Goal: Task Accomplishment & Management: Complete application form

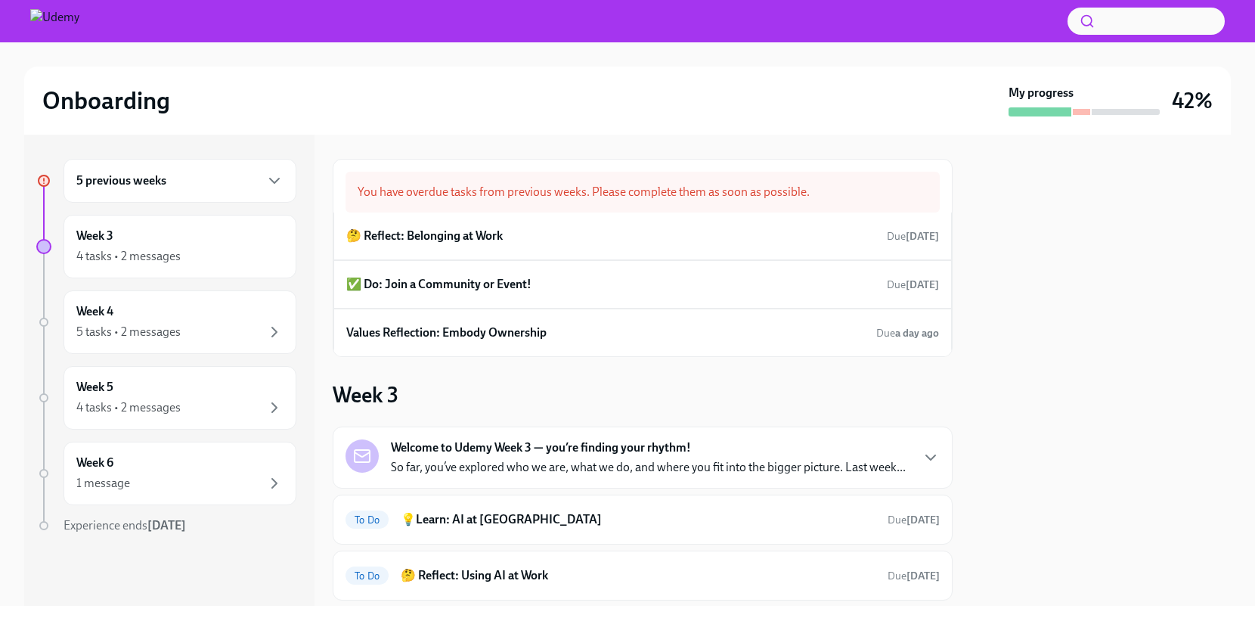
click at [185, 183] on div "5 previous weeks" at bounding box center [179, 181] width 207 height 18
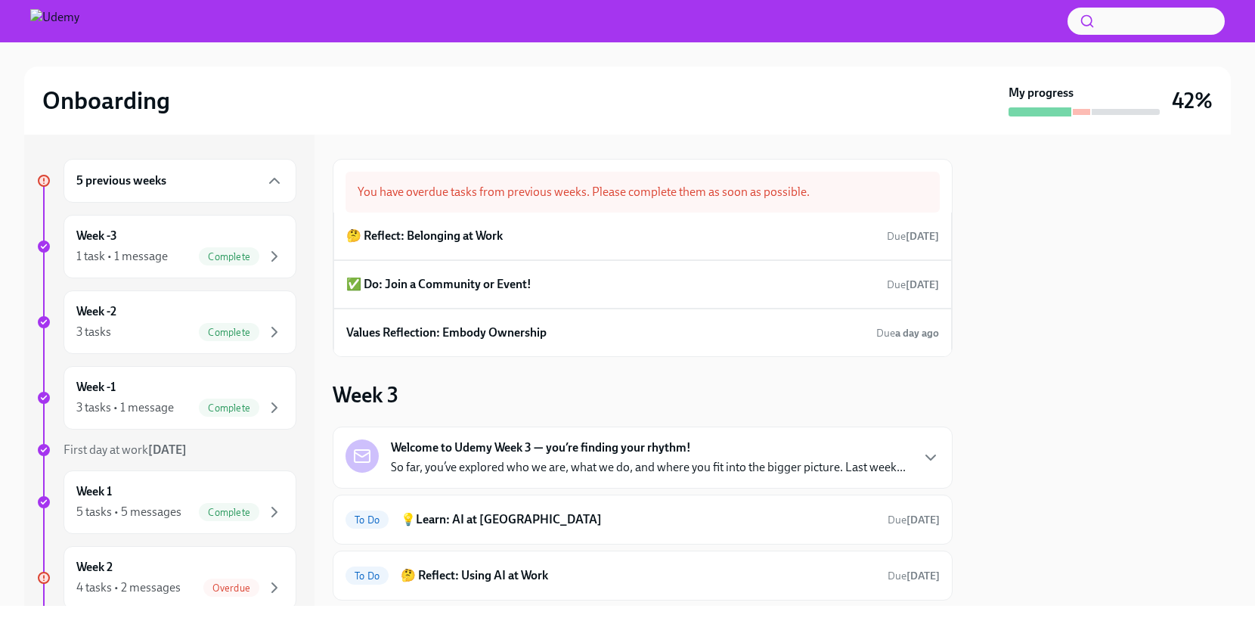
scroll to position [71, 0]
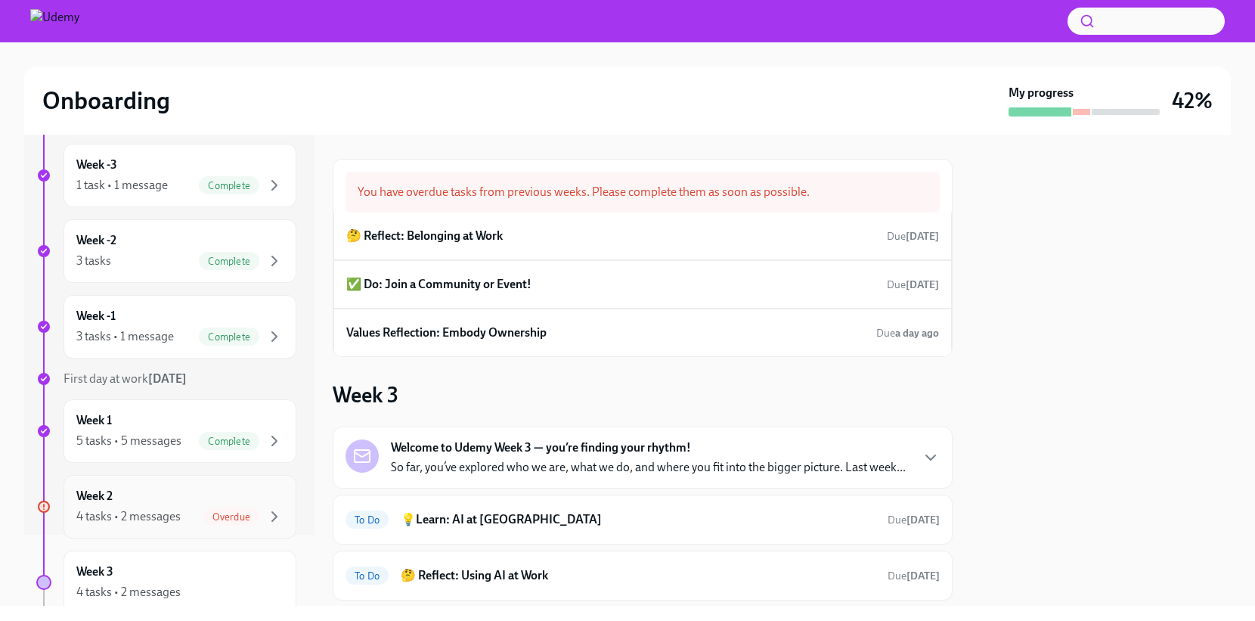
click at [189, 491] on div "Week 2 4 tasks • 2 messages Overdue" at bounding box center [179, 507] width 207 height 38
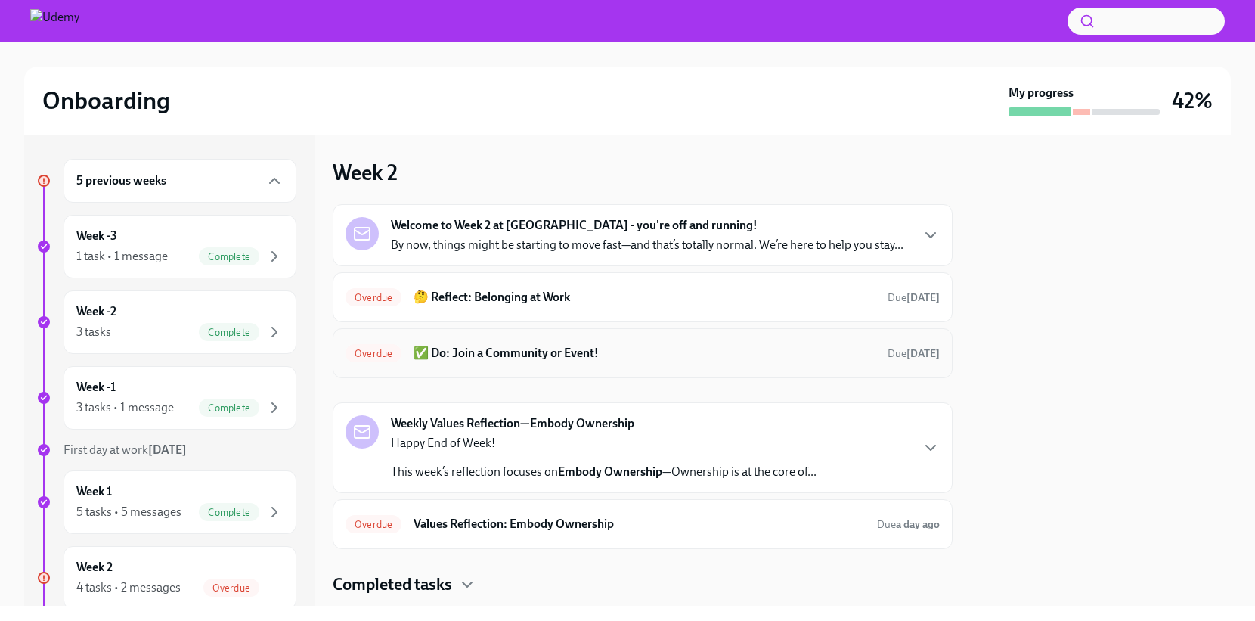
click at [634, 361] on h6 "✅ Do: Join a Community or Event!" at bounding box center [644, 353] width 462 height 17
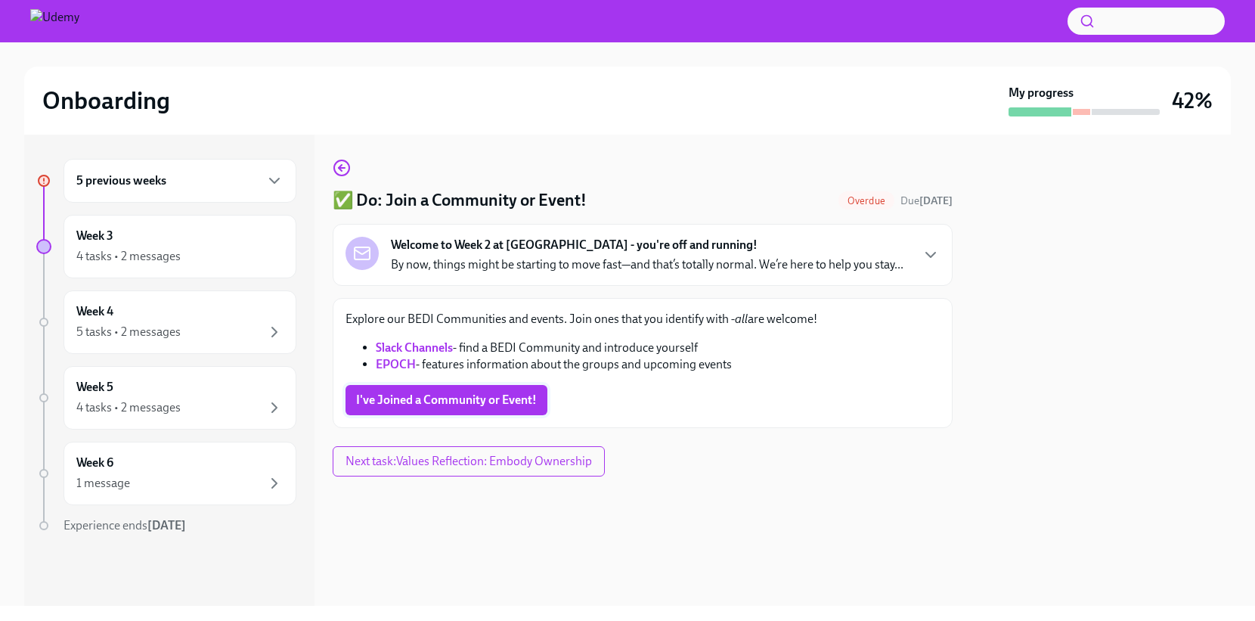
click at [398, 406] on span "I've Joined a Community or Event!" at bounding box center [446, 399] width 181 height 15
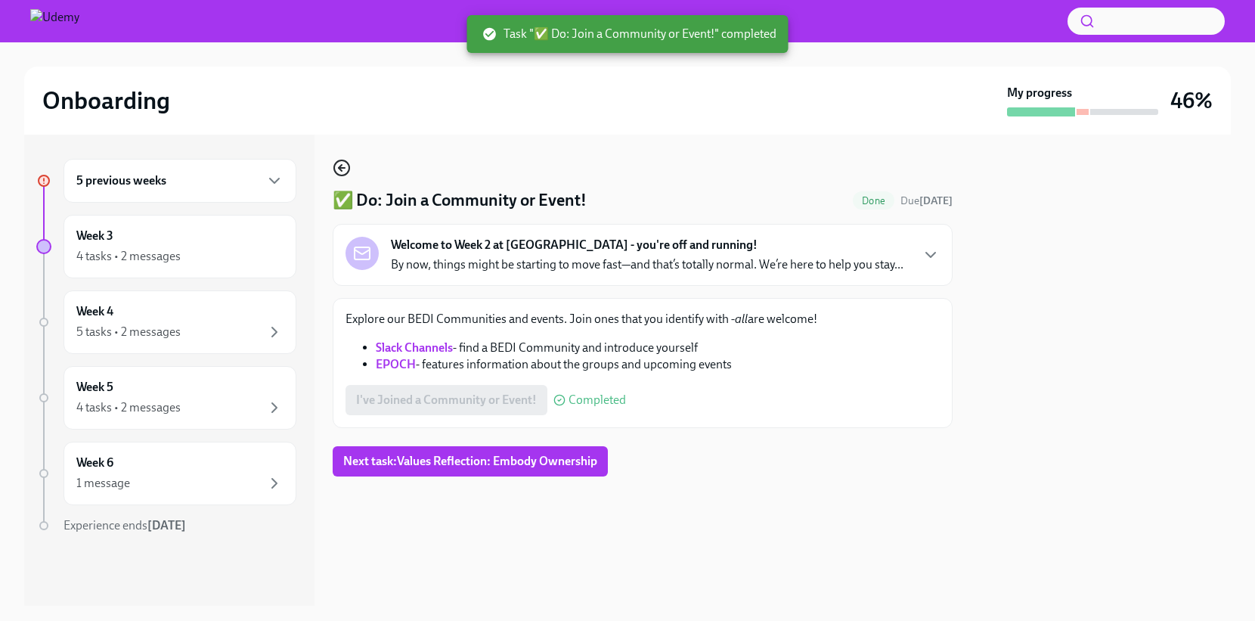
click at [339, 163] on icon "button" at bounding box center [342, 168] width 18 height 18
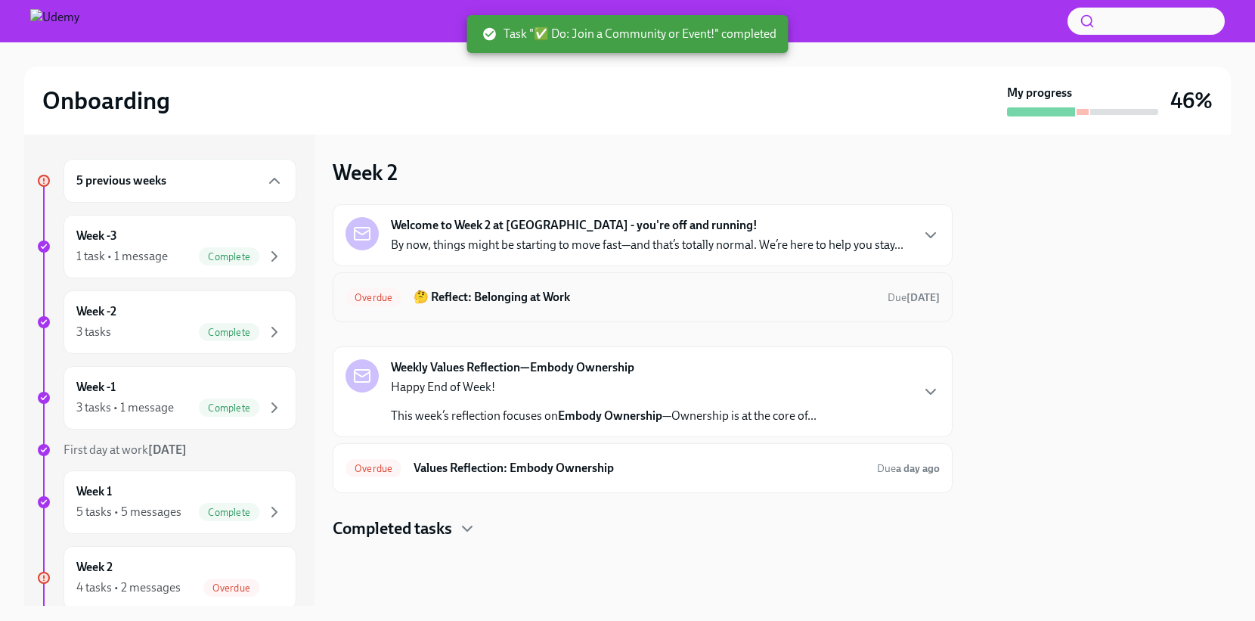
click at [618, 294] on h6 "🤔 Reflect: Belonging at Work" at bounding box center [644, 297] width 462 height 17
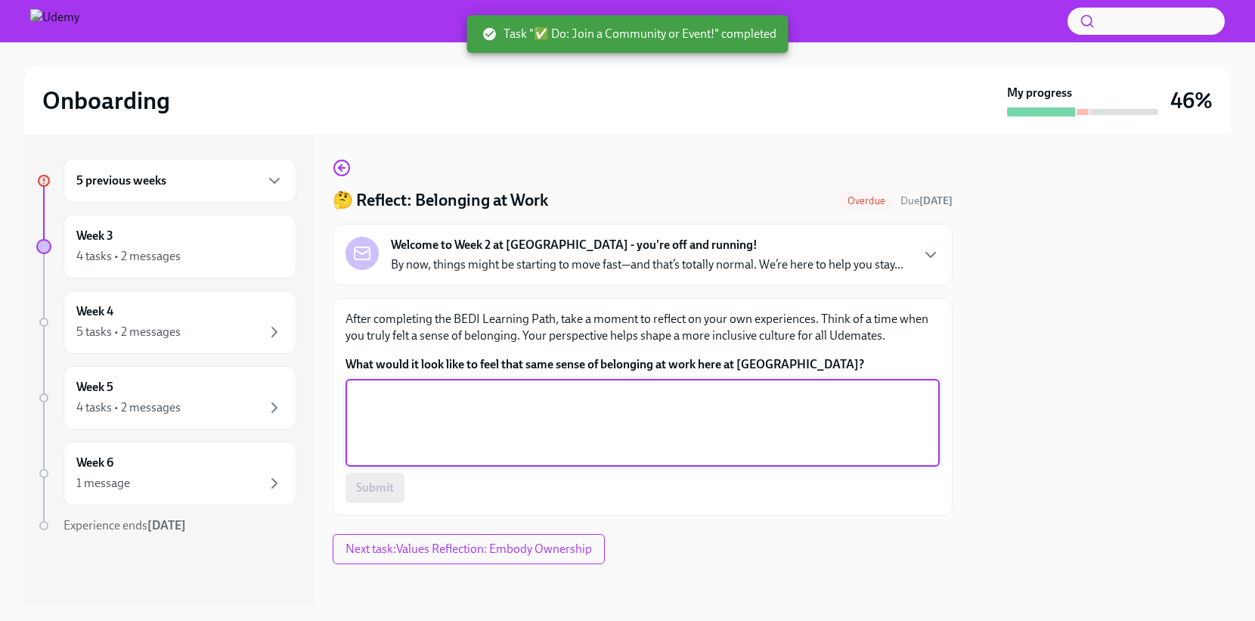
click at [677, 417] on textarea "What would it look like to feel that same sense of belonging at work here at [G…" at bounding box center [643, 422] width 576 height 73
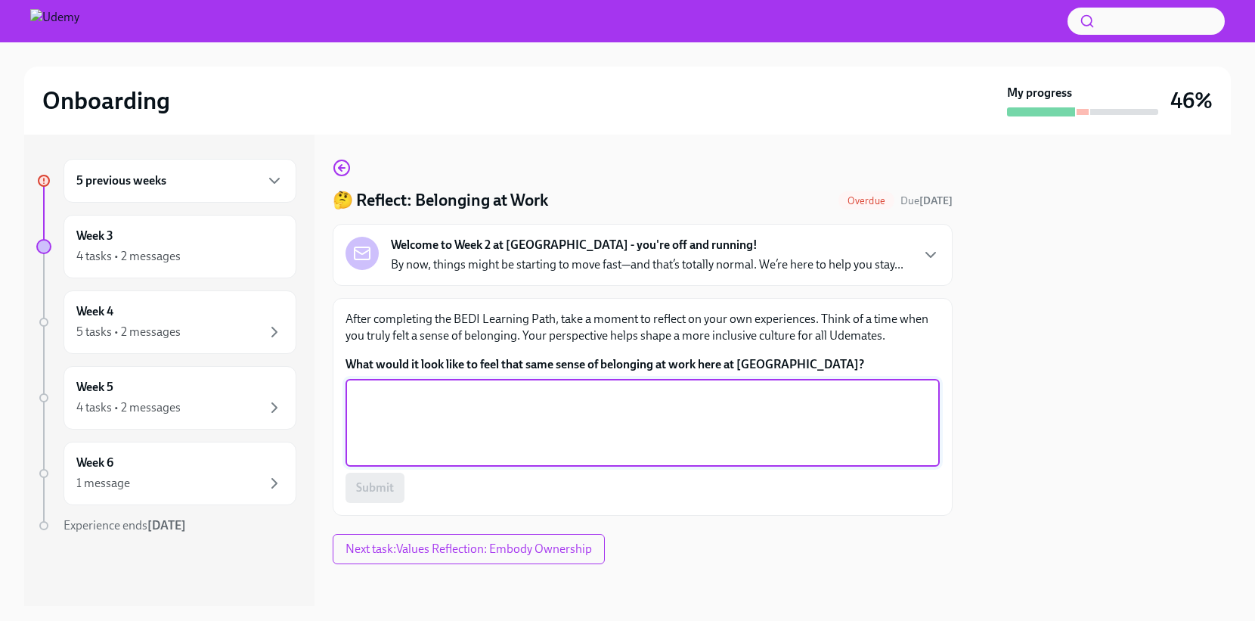
scroll to position [20, 0]
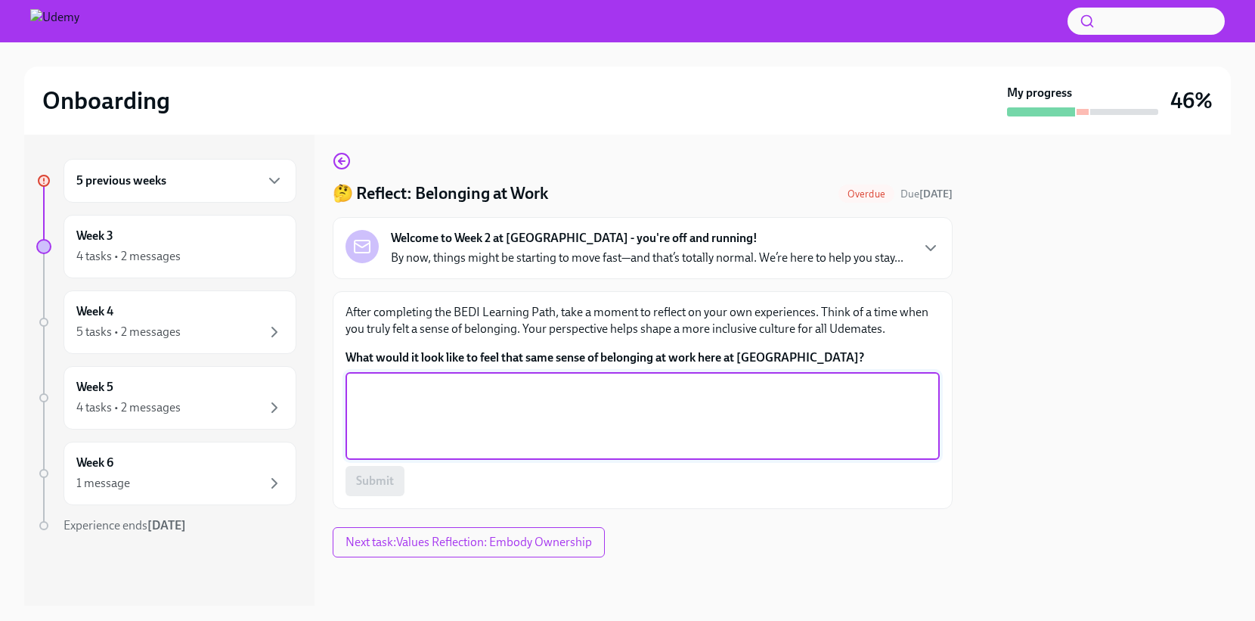
click at [793, 422] on textarea "What would it look like to feel that same sense of belonging at work here at [G…" at bounding box center [643, 415] width 576 height 73
click at [562, 436] on textarea "What would it look like to feel that same sense of belonging at work here at [G…" at bounding box center [643, 415] width 576 height 73
click at [564, 435] on textarea "What would it look like to feel that same sense of belonging at work here at [G…" at bounding box center [643, 415] width 576 height 73
type textarea "When everyone in the room cares about making sure every voice is heard"
click at [382, 472] on button "Submit" at bounding box center [374, 481] width 59 height 30
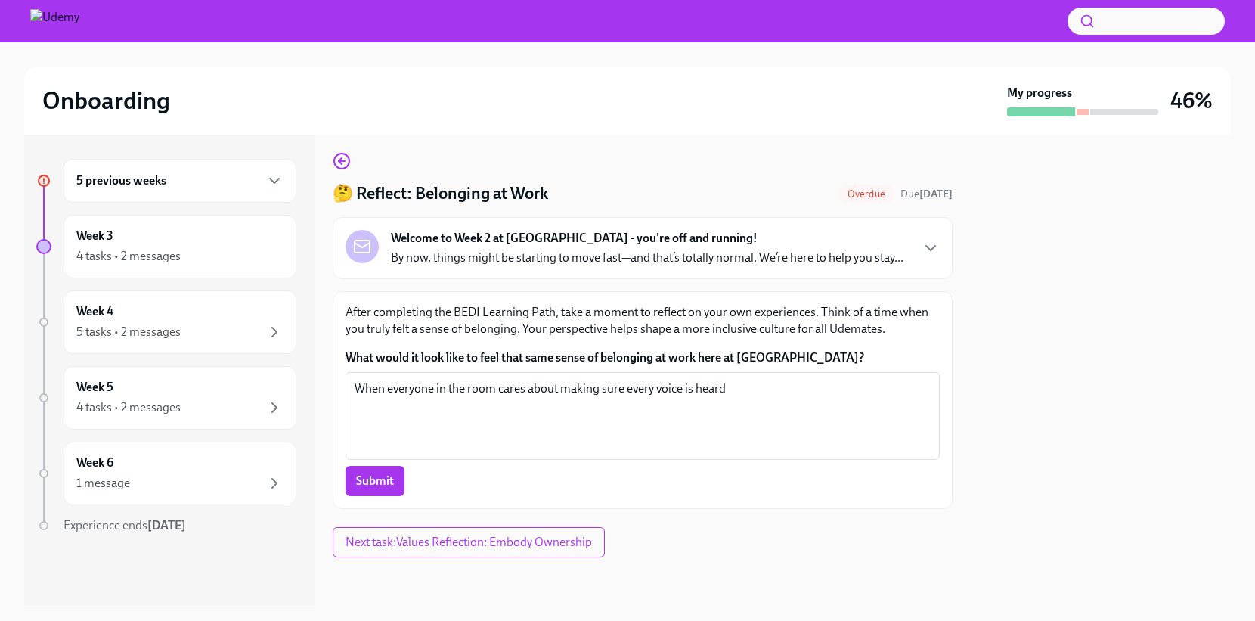
scroll to position [23, 0]
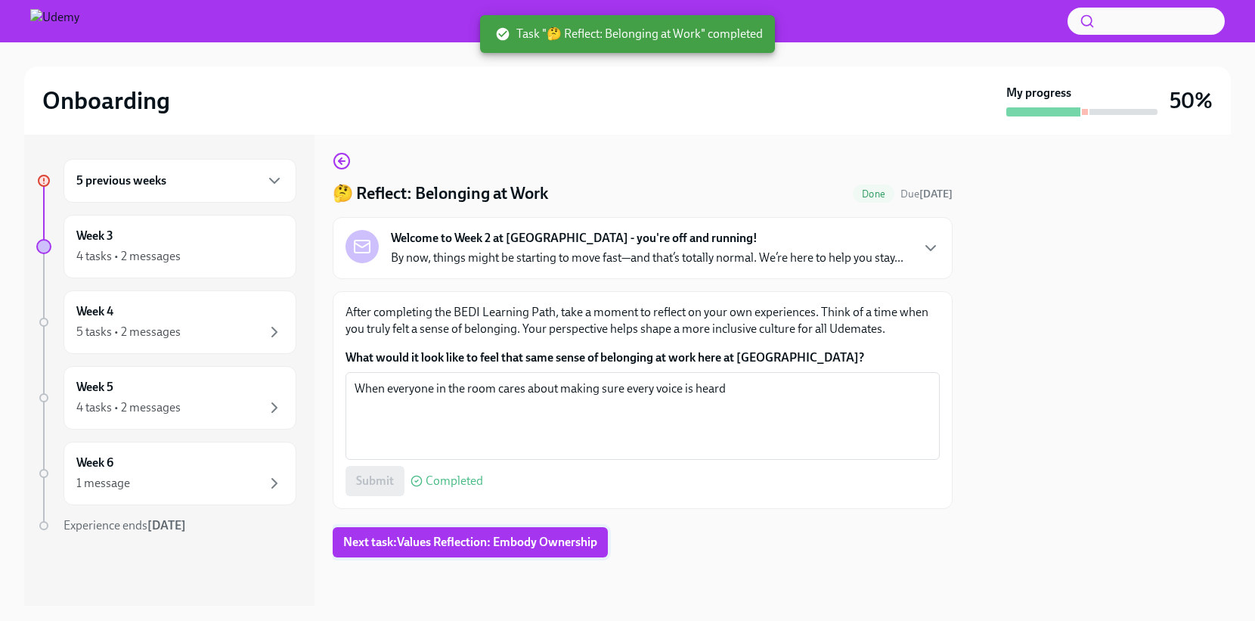
click at [429, 544] on span "Next task : Values Reflection: Embody Ownership" at bounding box center [470, 541] width 254 height 15
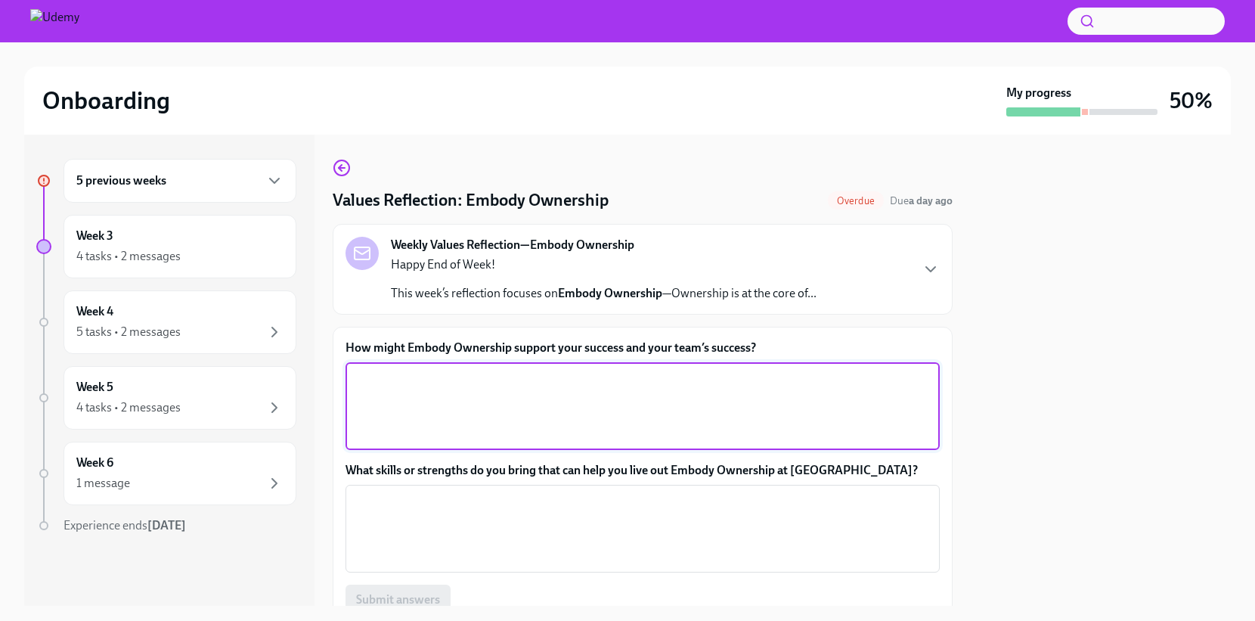
click at [716, 425] on textarea "How might Embody Ownership support your success and your team’s success?" at bounding box center [643, 406] width 576 height 73
click at [922, 281] on div "Weekly Values Reflection—Embody Ownership Happy End of Week! This week’s reflec…" at bounding box center [642, 269] width 594 height 65
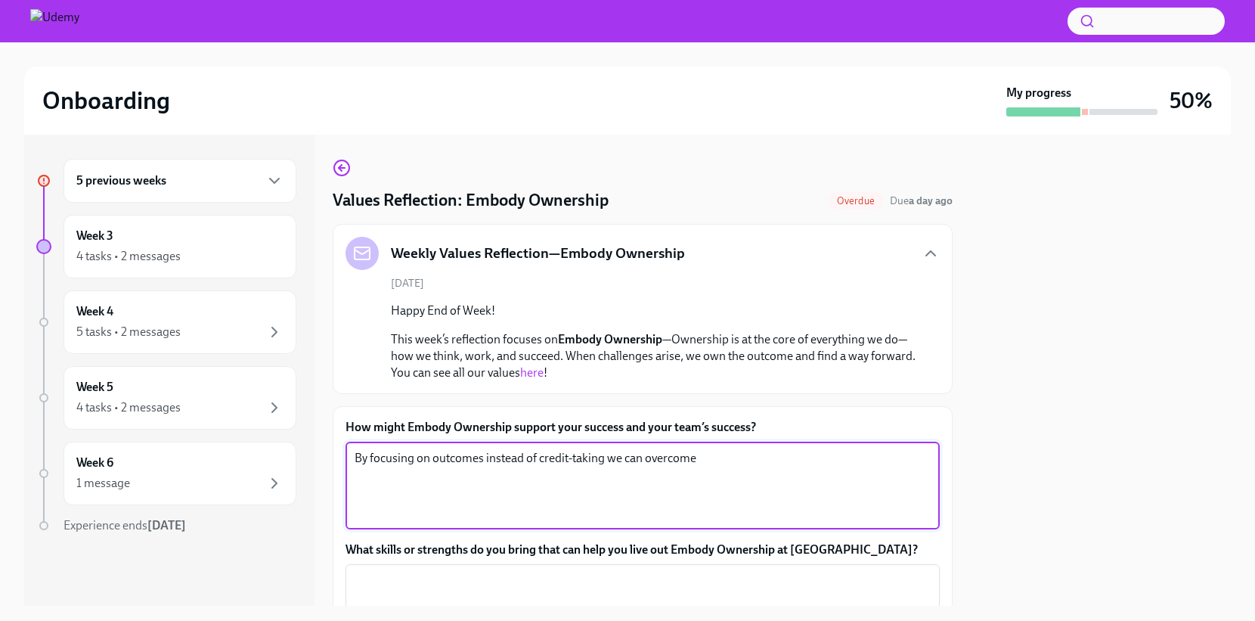
click at [788, 479] on textarea "By focusing on outcomes instead of credit-taking we can overcome" at bounding box center [643, 485] width 576 height 73
drag, startPoint x: 819, startPoint y: 463, endPoint x: 509, endPoint y: 467, distance: 309.2
click at [540, 437] on div "How might Embody Ownership support your success and your team’s success? By foc…" at bounding box center [642, 474] width 594 height 110
drag, startPoint x: 509, startPoint y: 471, endPoint x: 488, endPoint y: 465, distance: 22.0
click at [509, 471] on textarea "By focusing on outcomes instead of credit-taking we can overcome" at bounding box center [643, 485] width 576 height 73
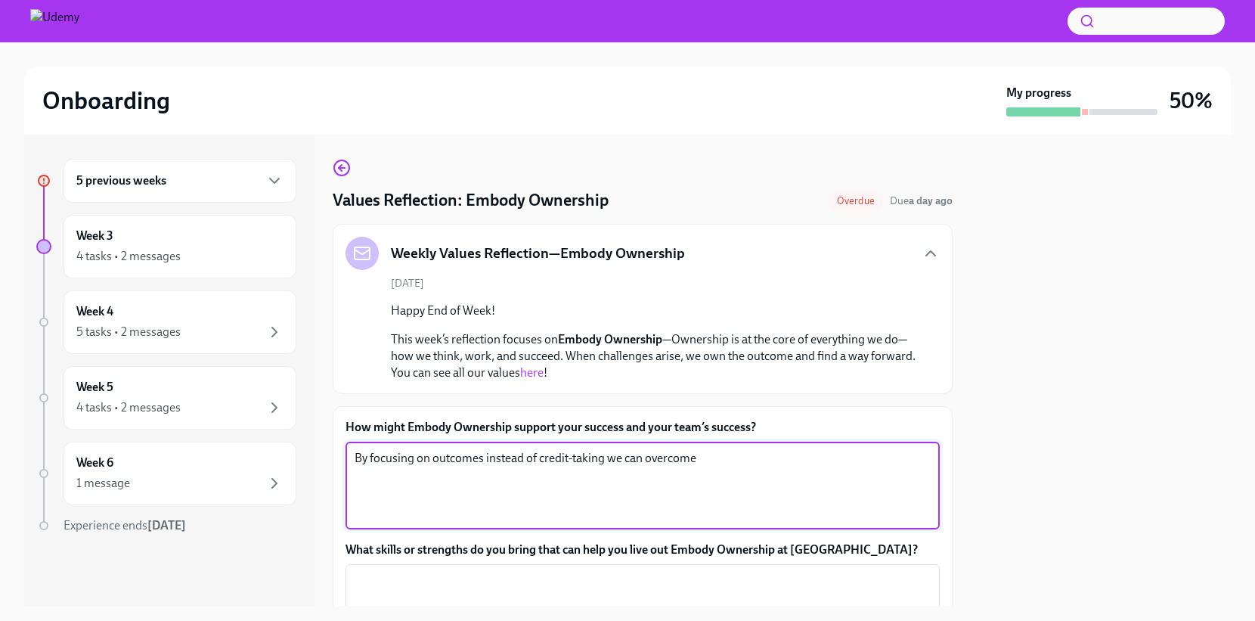
drag, startPoint x: 498, startPoint y: 458, endPoint x: 827, endPoint y: 495, distance: 330.9
click at [830, 496] on textarea "By focusing on outcomes instead of credit-taking we can overcome" at bounding box center [643, 485] width 576 height 73
type textarea "By focusing on outcomes we can approach problems from first principles"
click at [1014, 367] on div at bounding box center [1101, 370] width 260 height 471
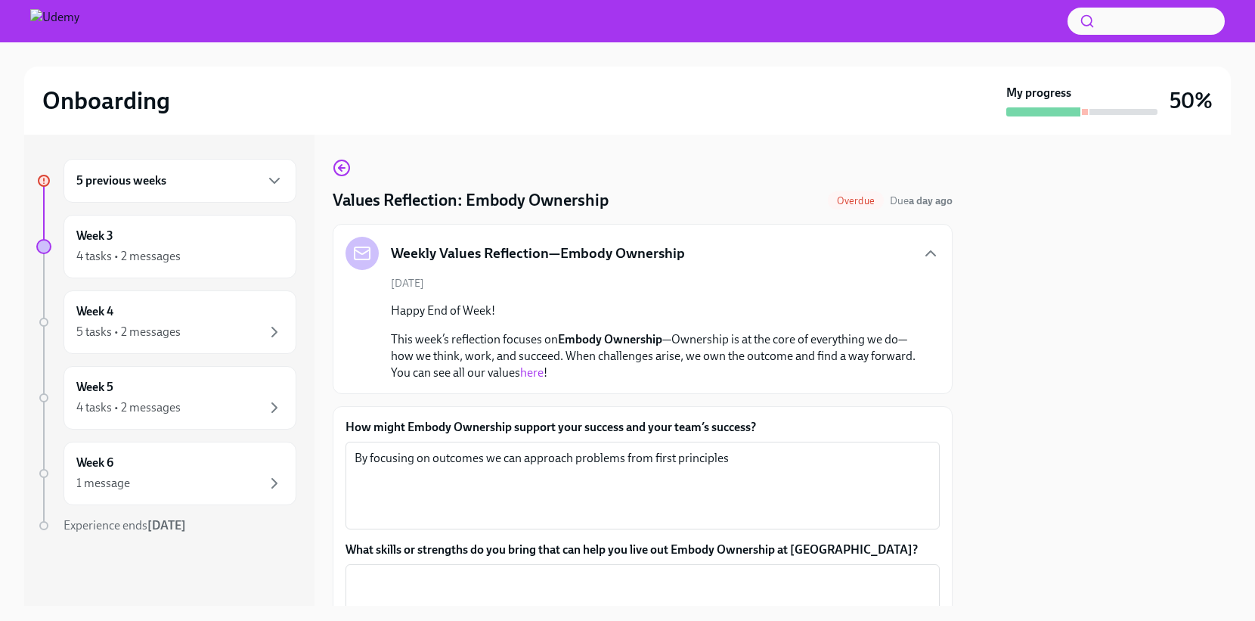
click at [805, 420] on label "How might Embody Ownership support your success and your team’s success?" at bounding box center [642, 427] width 594 height 17
click at [805, 449] on textarea "By focusing on outcomes we can approach problems from first principles" at bounding box center [643, 485] width 576 height 73
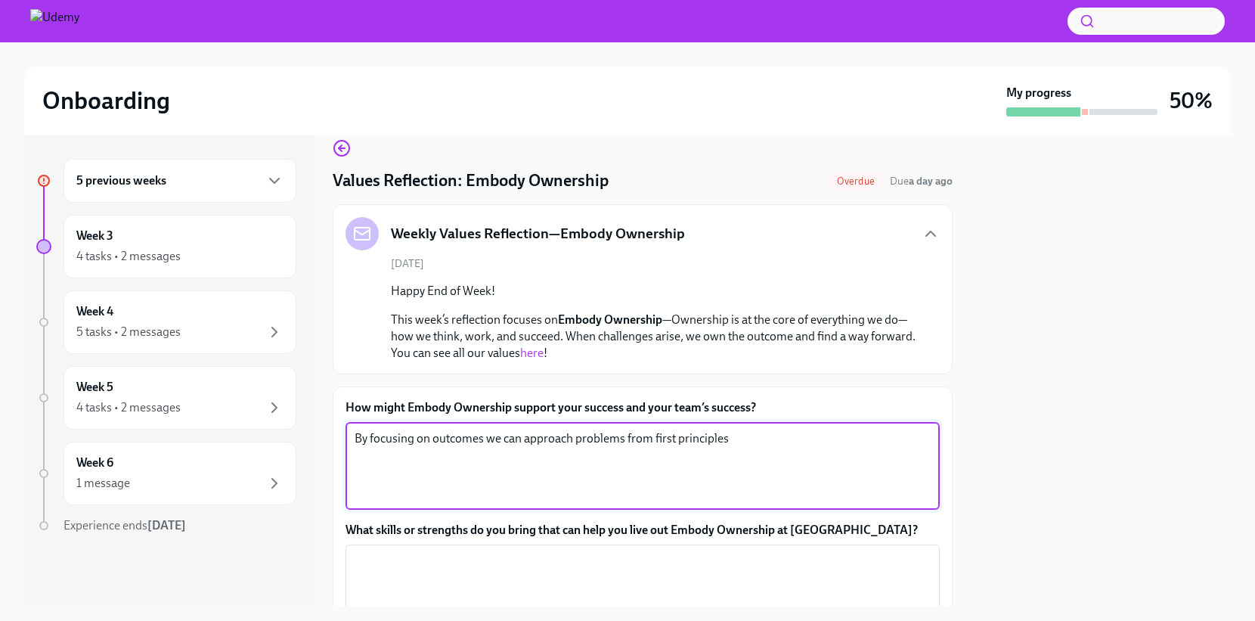
scroll to position [139, 0]
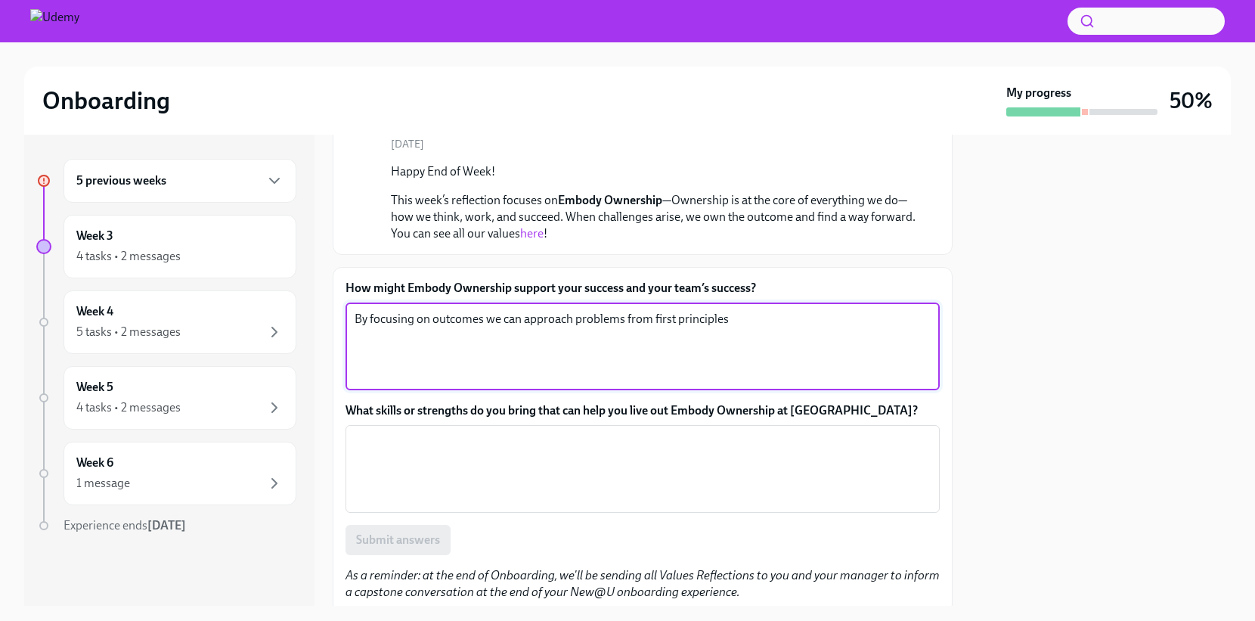
click at [822, 321] on textarea "By focusing on outcomes we can approach problems from first principles" at bounding box center [643, 346] width 576 height 73
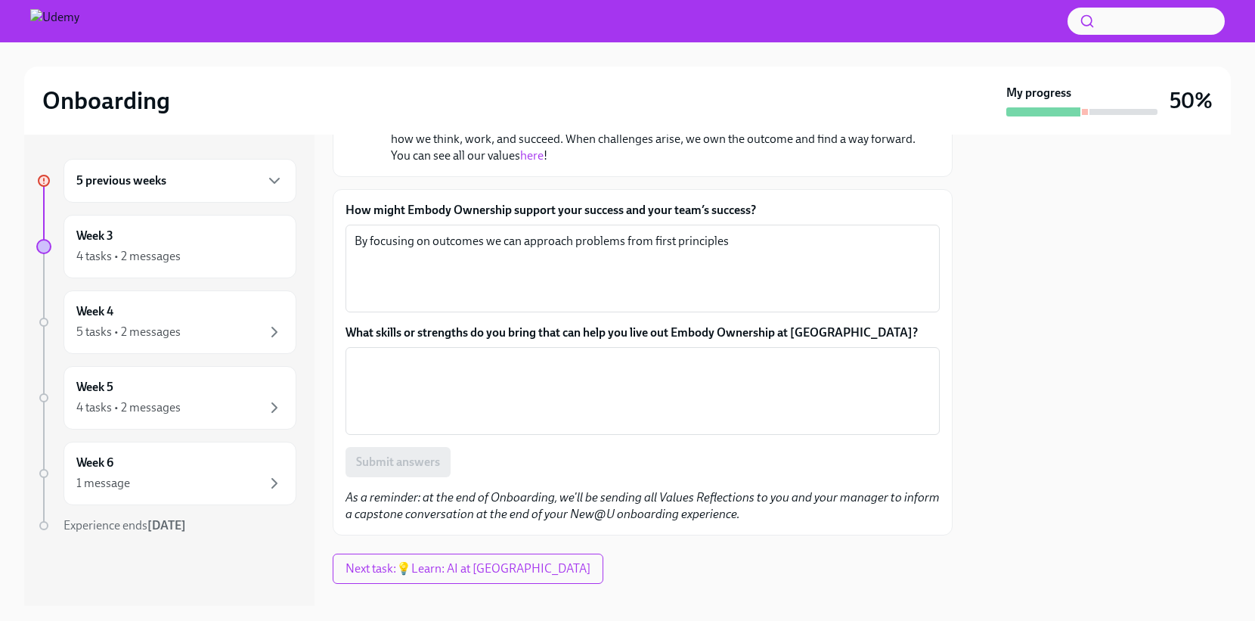
click at [845, 329] on label "What skills or strengths do you bring that can help you live out Embody Ownersh…" at bounding box center [642, 332] width 594 height 17
click at [845, 355] on textarea "What skills or strengths do you bring that can help you live out Embody Ownersh…" at bounding box center [643, 391] width 576 height 73
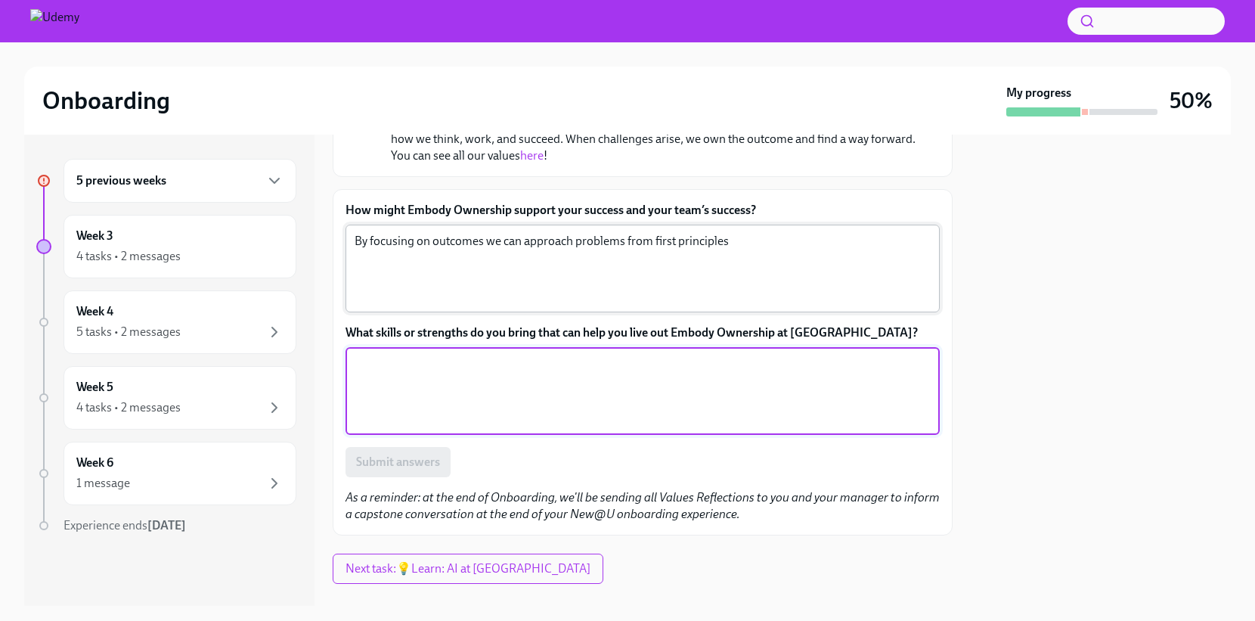
click at [821, 257] on textarea "By focusing on outcomes we can approach problems from first principles" at bounding box center [643, 268] width 576 height 73
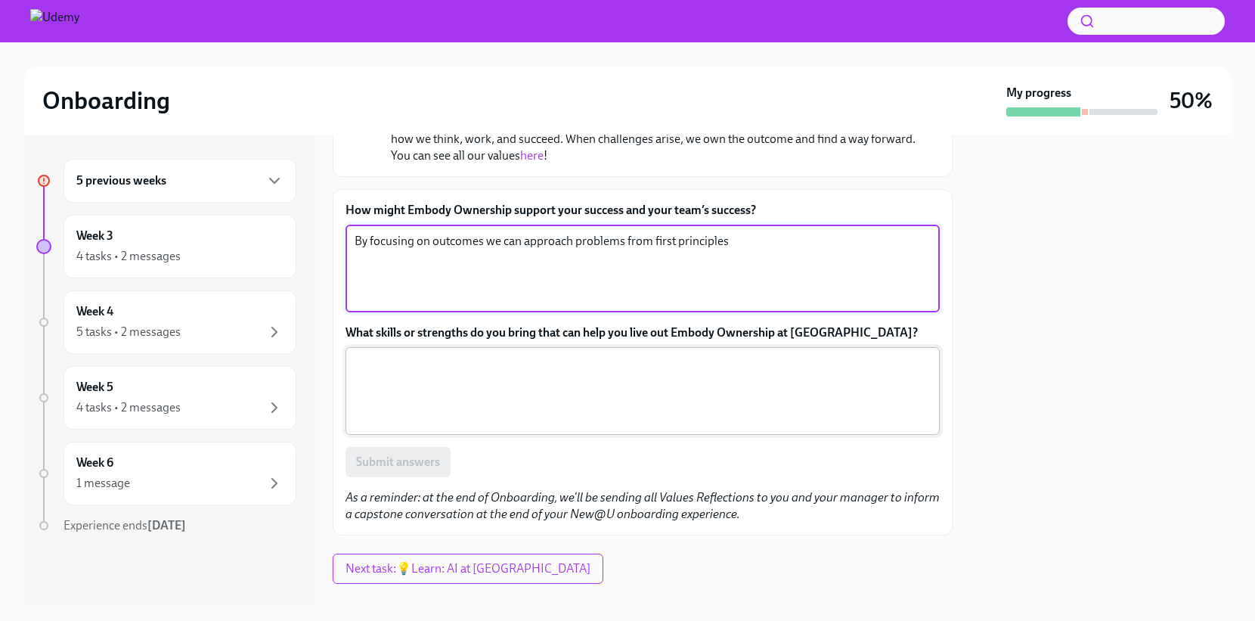
click at [788, 384] on textarea "What skills or strengths do you bring that can help you live out Embody Ownersh…" at bounding box center [643, 391] width 576 height 73
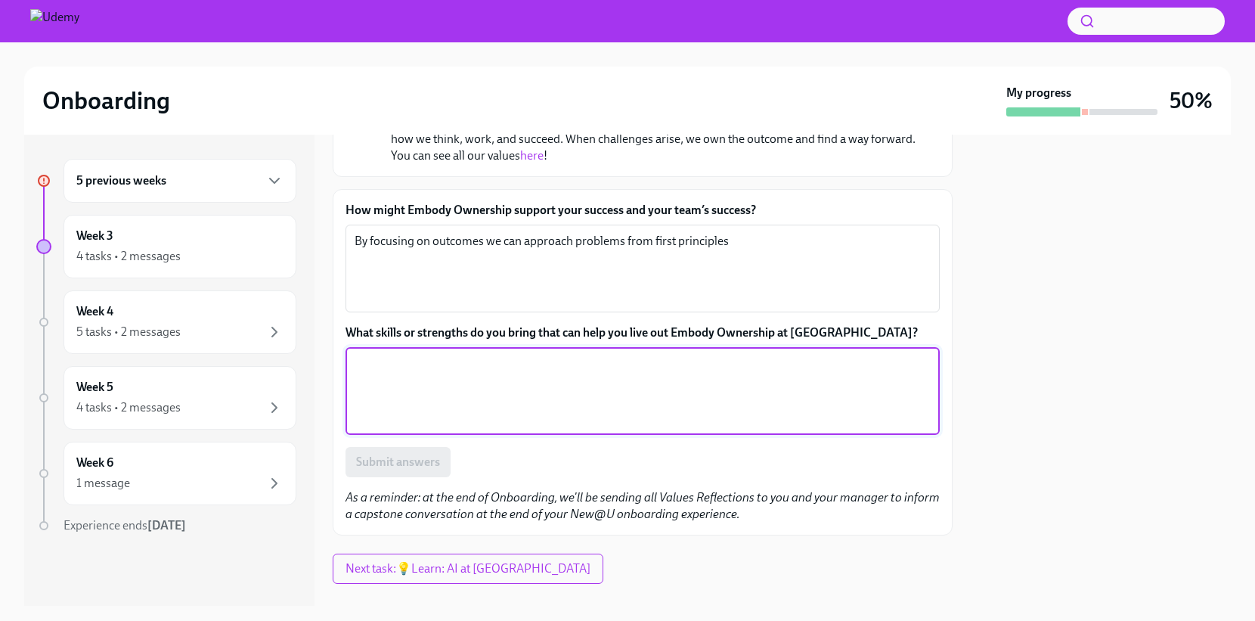
click at [802, 391] on textarea "What skills or strengths do you bring that can help you live out Embody Ownersh…" at bounding box center [643, 391] width 576 height 73
click at [799, 391] on textarea "What skills or strengths do you bring that can help you live out Embody Ownersh…" at bounding box center [643, 391] width 576 height 73
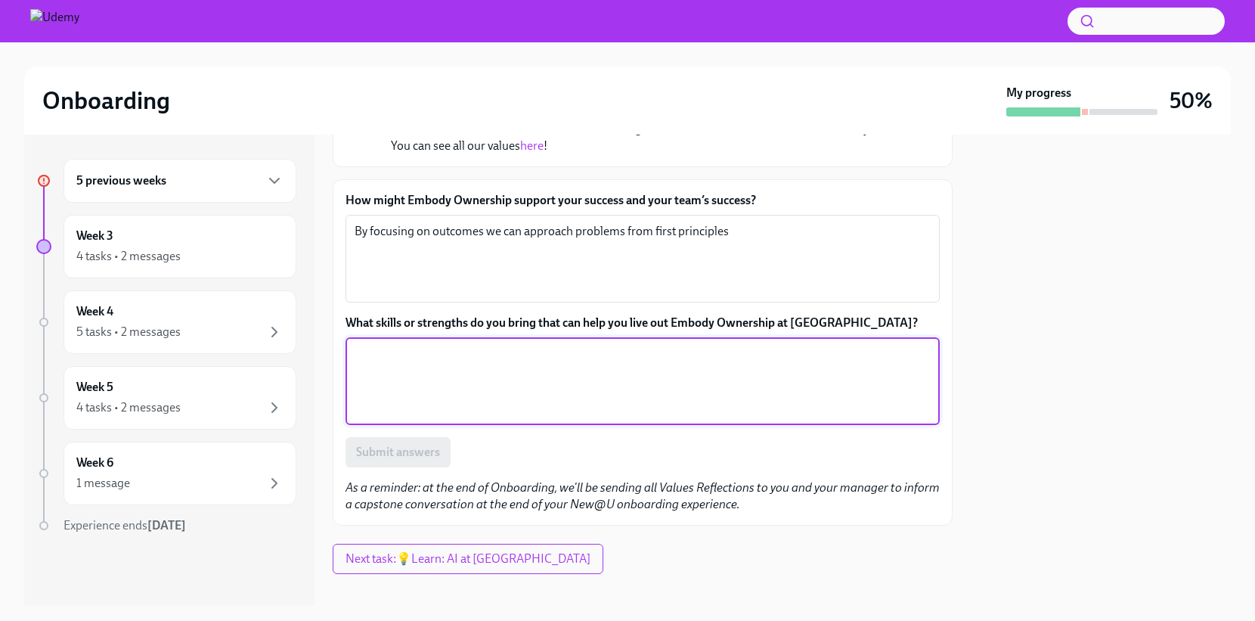
click at [751, 392] on textarea "What skills or strengths do you bring that can help you live out Embody Ownersh…" at bounding box center [643, 381] width 576 height 73
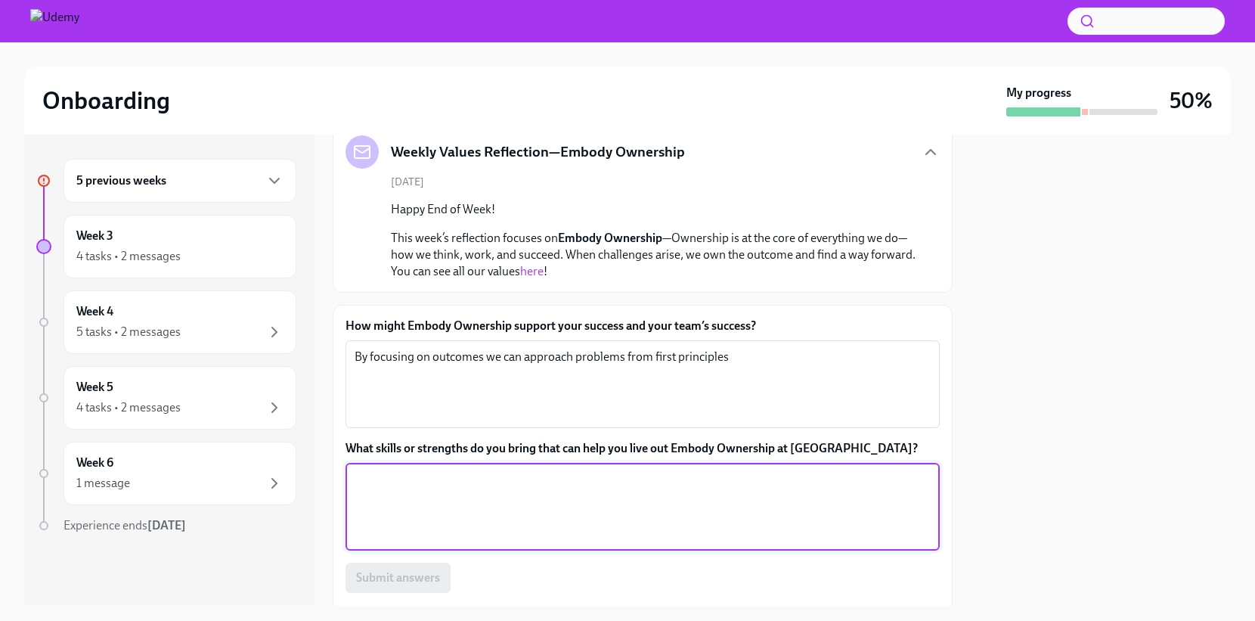
scroll to position [176, 0]
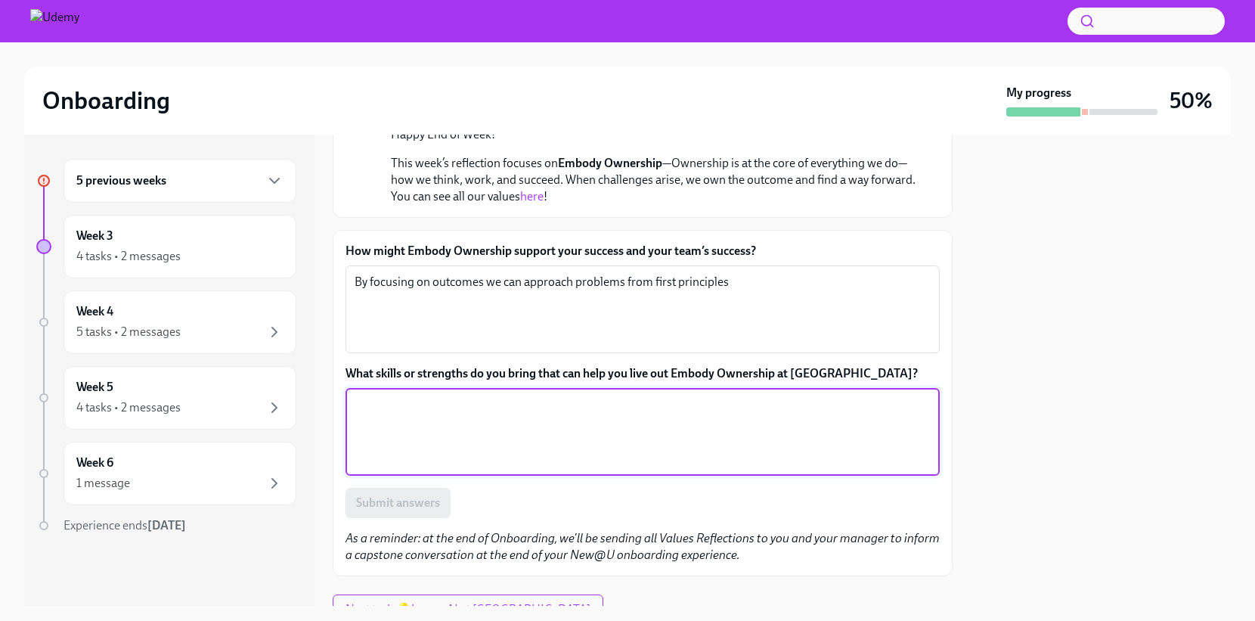
click at [725, 407] on textarea "What skills or strengths do you bring that can help you live out Embody Ownersh…" at bounding box center [643, 431] width 576 height 73
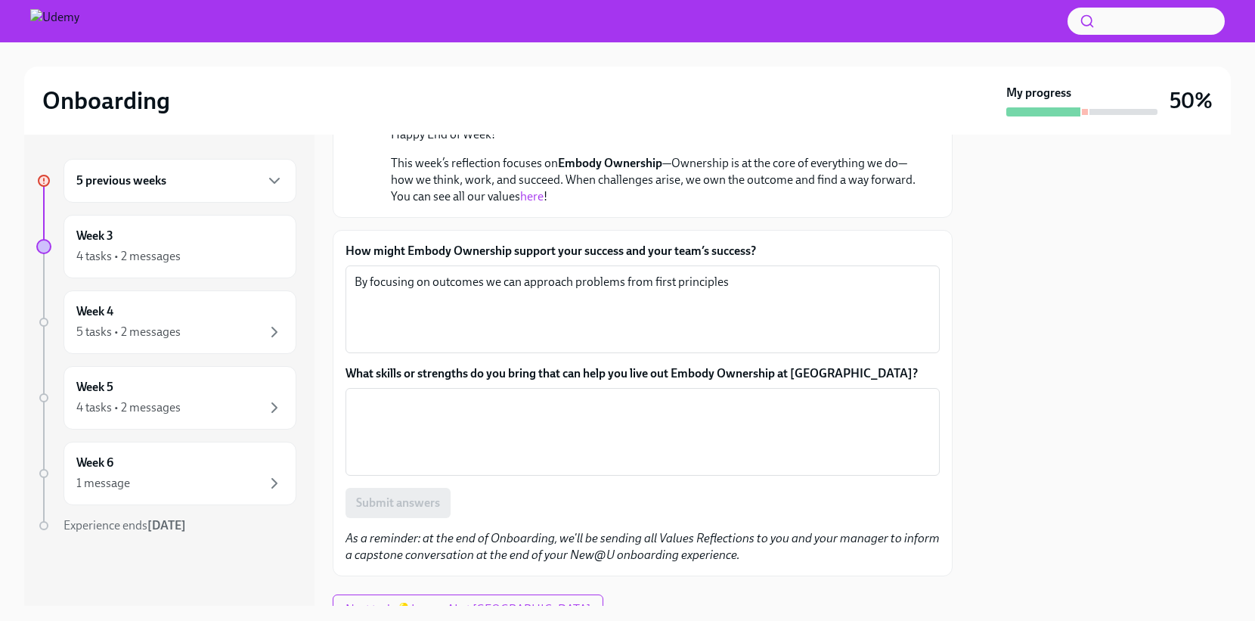
click at [901, 365] on label "What skills or strengths do you bring that can help you live out Embody Ownersh…" at bounding box center [642, 373] width 594 height 17
click at [901, 395] on textarea "What skills or strengths do you bring that can help you live out Embody Ownersh…" at bounding box center [643, 431] width 576 height 73
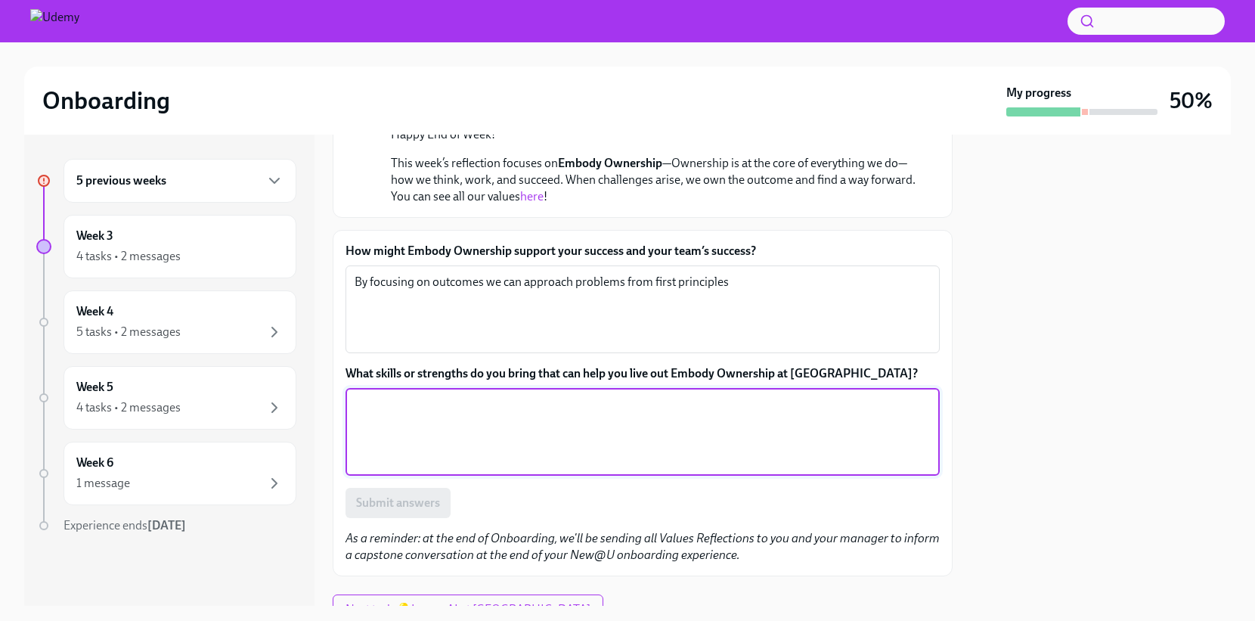
click at [674, 404] on textarea "What skills or strengths do you bring that can help you live out Embody Ownersh…" at bounding box center [643, 431] width 576 height 73
type textarea "Entrepeneurial attitutde"
click at [540, 404] on textarea "Entrepeneurial attitutde" at bounding box center [643, 431] width 576 height 73
drag, startPoint x: 708, startPoint y: 401, endPoint x: 136, endPoint y: 398, distance: 571.5
click at [134, 398] on div "5 previous weeks Week 3 4 tasks • 2 messages Week 4 5 tasks • 2 messages Week 5…" at bounding box center [627, 370] width 1206 height 471
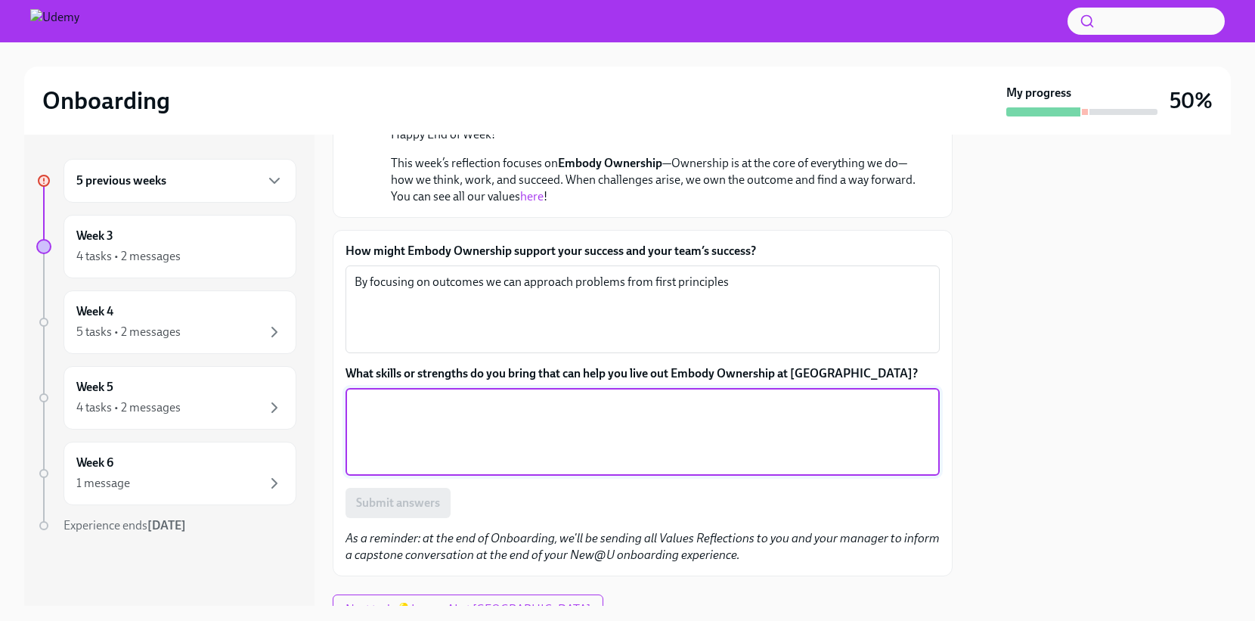
click at [877, 371] on label "What skills or strengths do you bring that can help you live out Embody Ownersh…" at bounding box center [642, 373] width 594 height 17
click at [877, 395] on textarea "What skills or strengths do you bring that can help you live out Embody Ownersh…" at bounding box center [643, 431] width 576 height 73
click at [826, 411] on textarea "What skills or strengths do you bring that can help you live out Embody Ownersh…" at bounding box center [643, 431] width 576 height 73
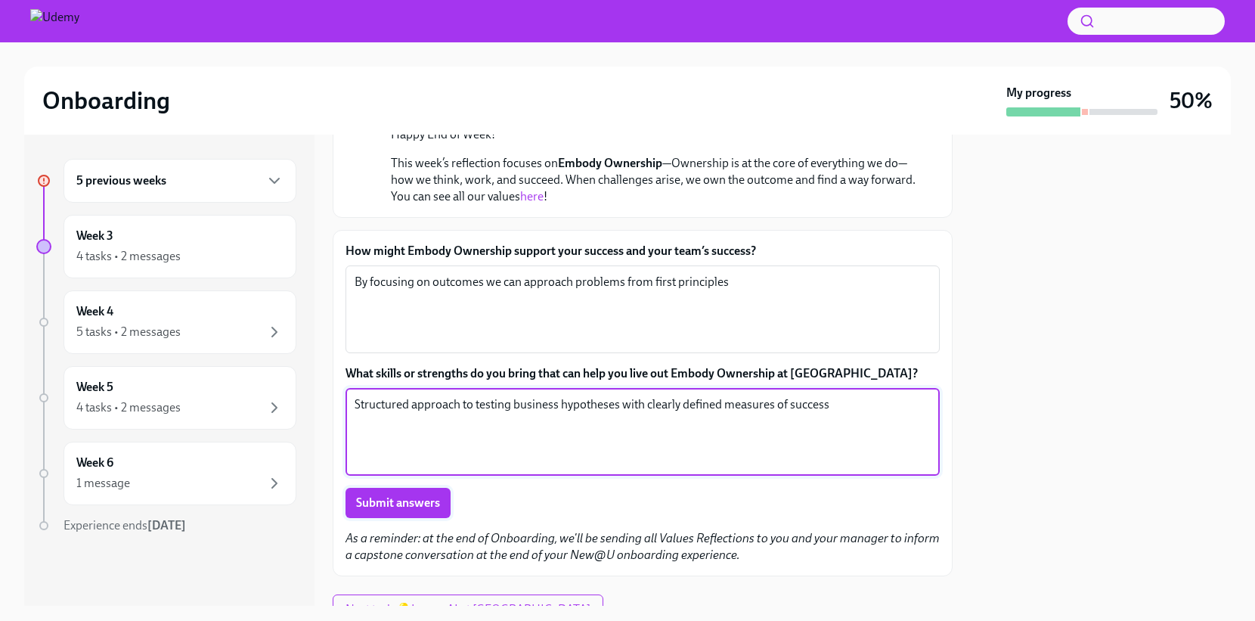
type textarea "Structured approach to testing business hypotheses with clearly defined measure…"
click at [403, 504] on span "Submit answers" at bounding box center [398, 502] width 84 height 15
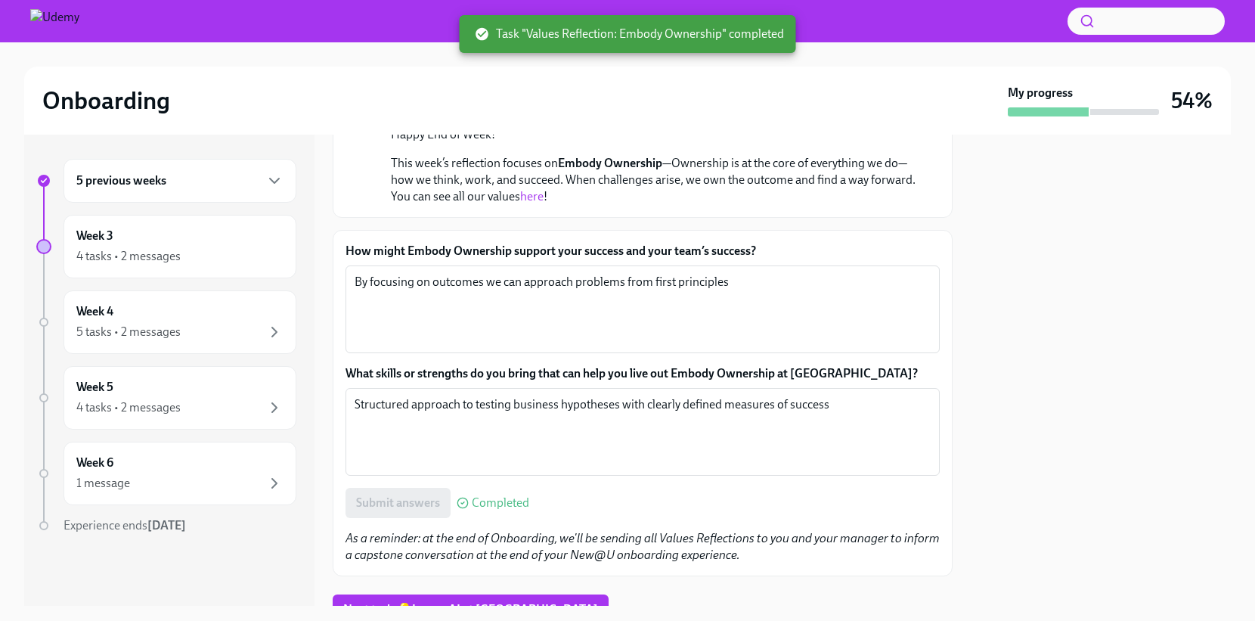
scroll to position [243, 0]
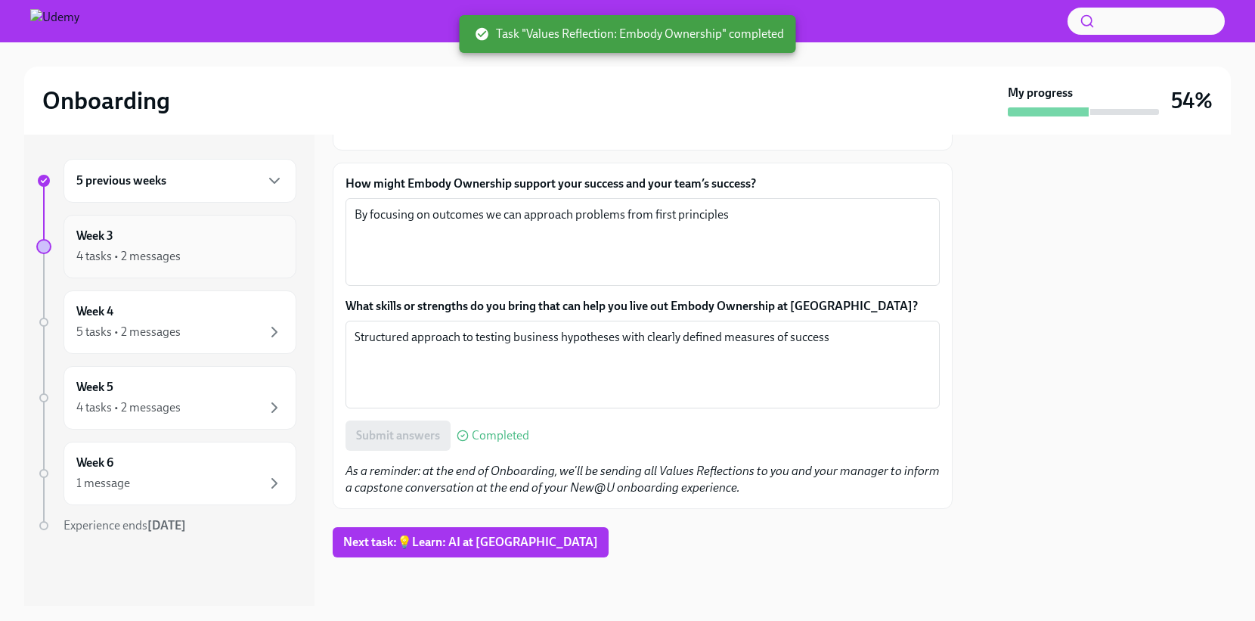
click at [217, 237] on div "Week 3 4 tasks • 2 messages" at bounding box center [179, 247] width 207 height 38
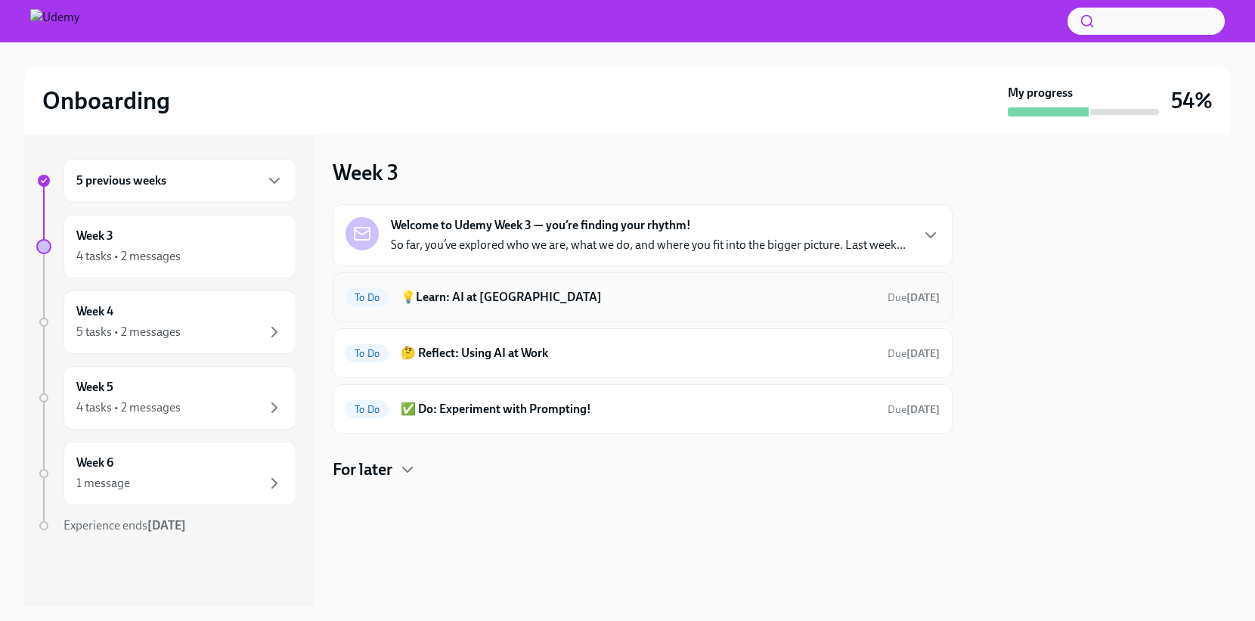
click at [648, 285] on div "To Do 💡Learn: AI at Udemy Due [DATE]" at bounding box center [642, 297] width 594 height 24
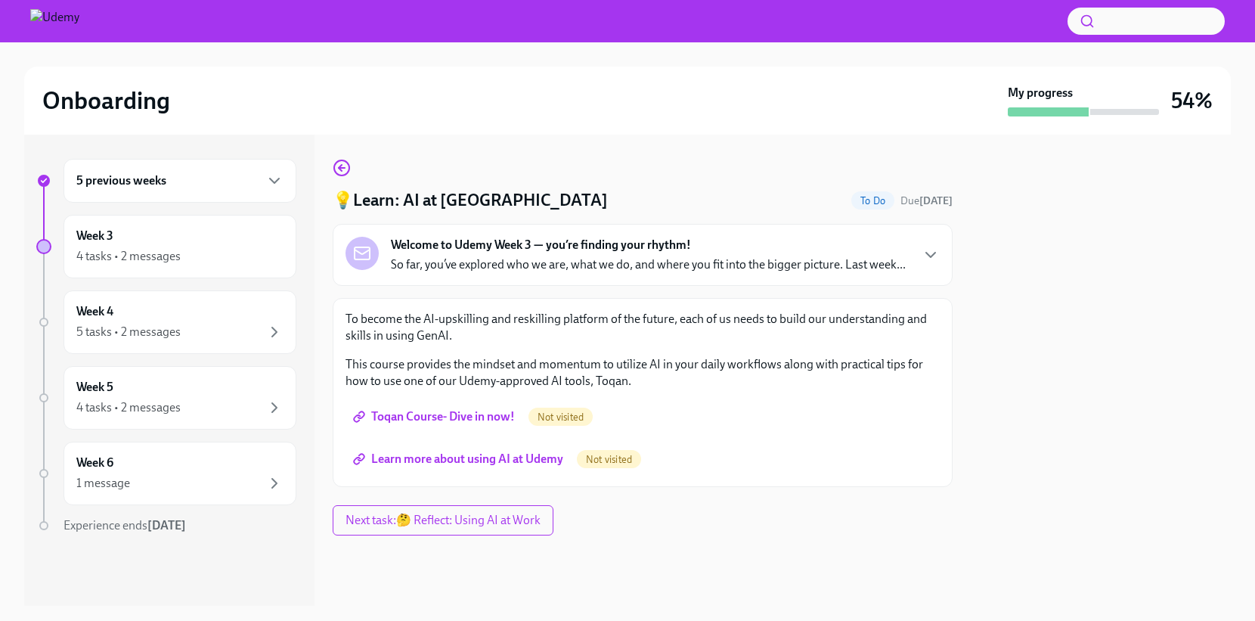
click at [462, 415] on span "Toqan Course- Dive in now!" at bounding box center [435, 416] width 159 height 15
click at [509, 463] on span "Learn more about using AI at Udemy" at bounding box center [459, 458] width 207 height 15
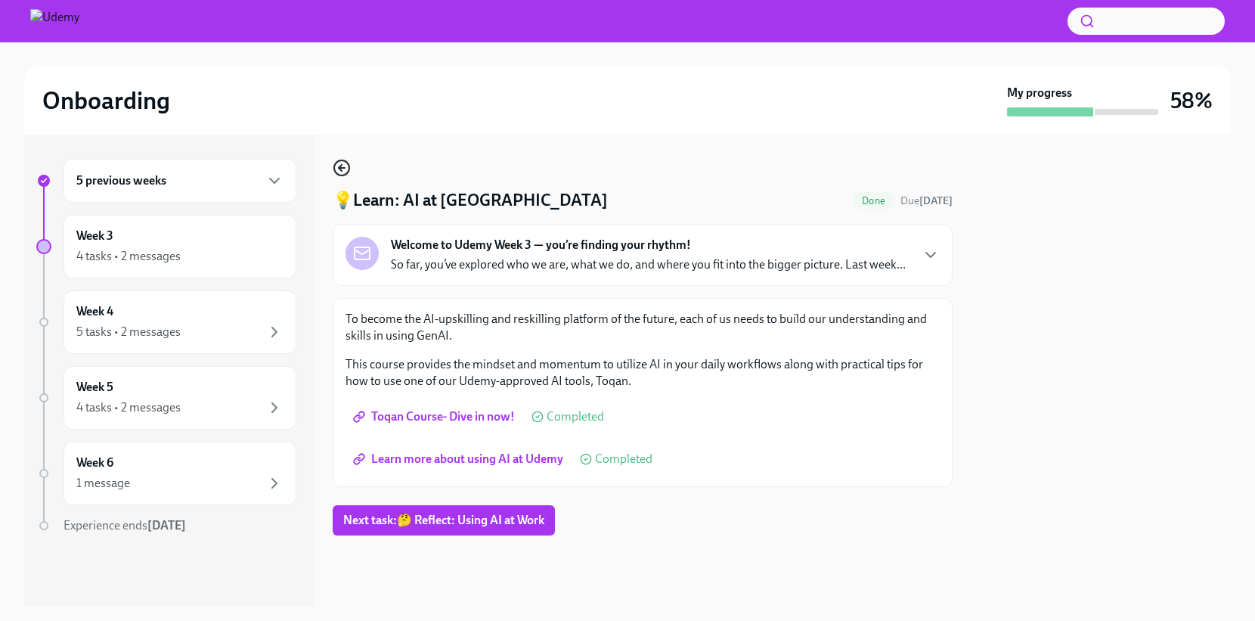
click at [342, 172] on icon "button" at bounding box center [342, 168] width 18 height 18
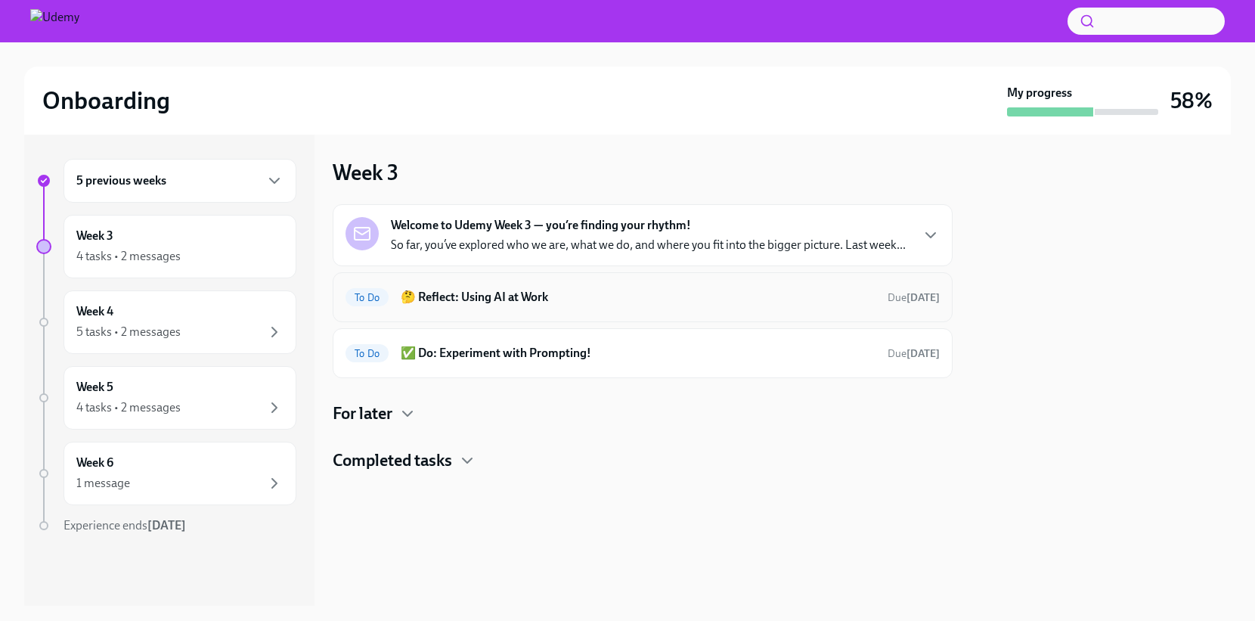
click at [636, 300] on h6 "🤔 Reflect: Using AI at Work" at bounding box center [638, 297] width 475 height 17
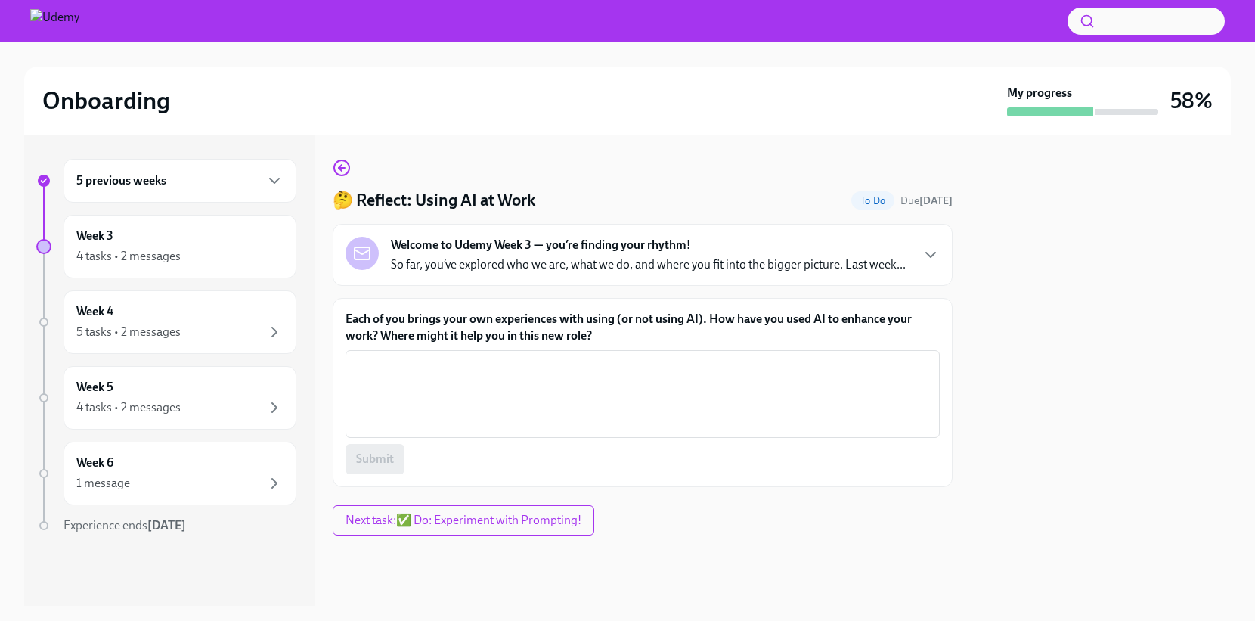
drag, startPoint x: 481, startPoint y: 317, endPoint x: 499, endPoint y: 317, distance: 18.1
click at [481, 317] on label "Each of you brings your own experiences with using (or not using AI). How have …" at bounding box center [642, 327] width 594 height 33
click at [481, 358] on textarea "Each of you brings your own experiences with using (or not using AI). How have …" at bounding box center [643, 394] width 576 height 73
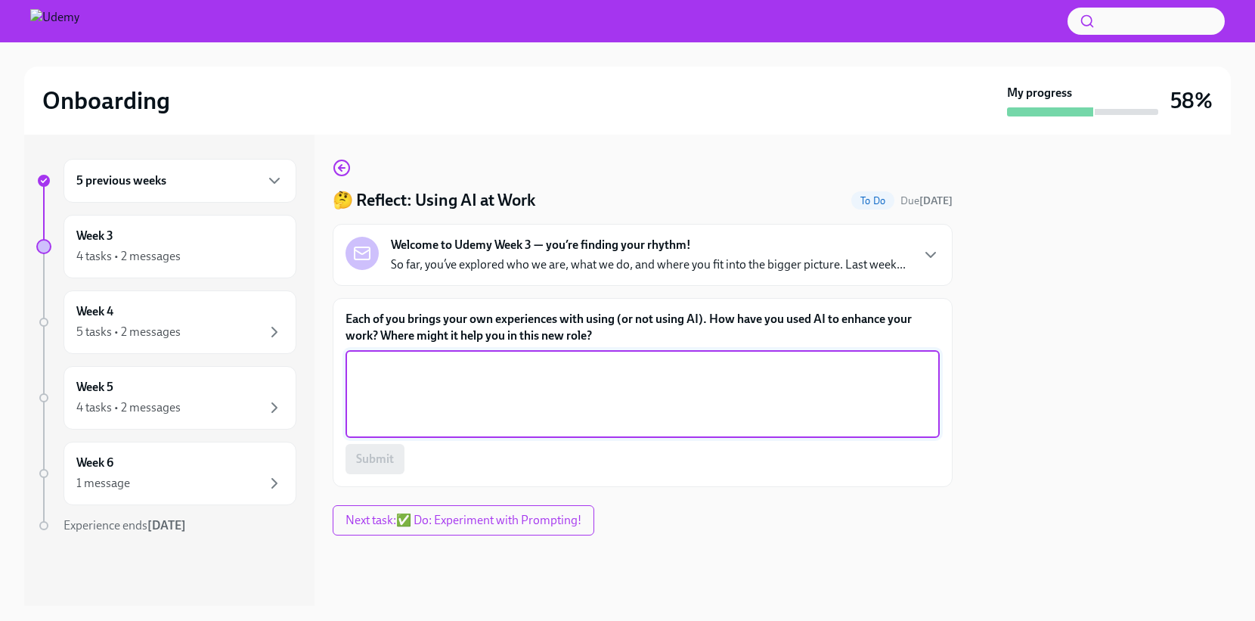
click at [684, 379] on textarea "Each of you brings your own experiences with using (or not using AI). How have …" at bounding box center [643, 394] width 576 height 73
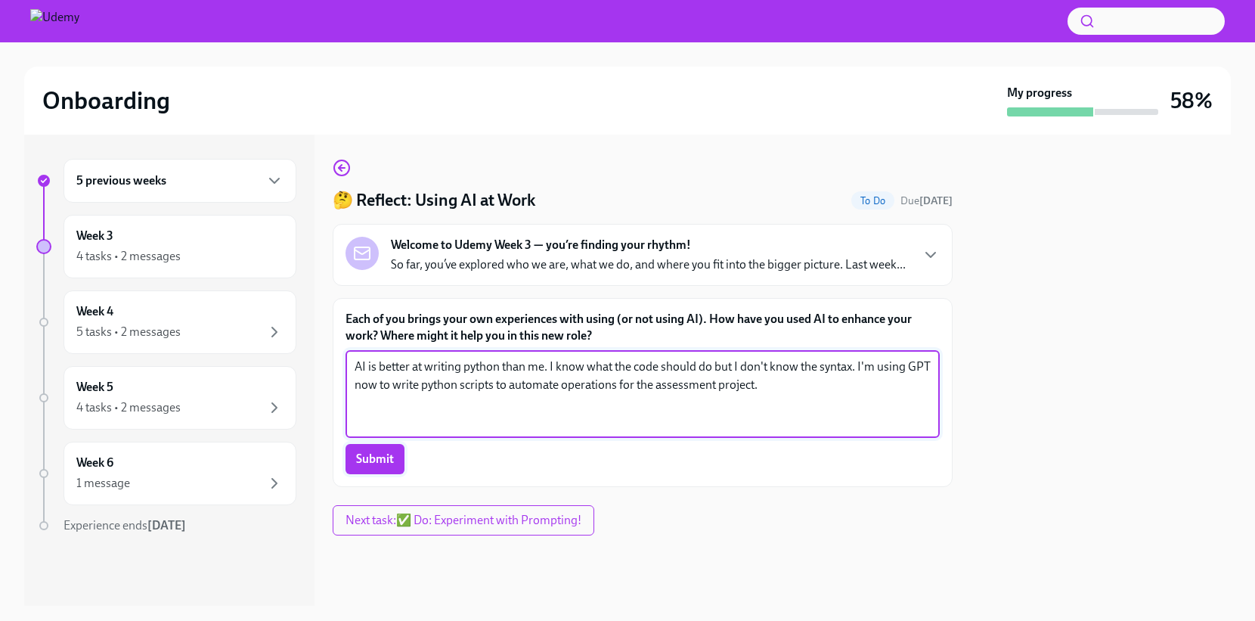
type textarea "AI is better at writing python than me. I know what the code should do but I do…"
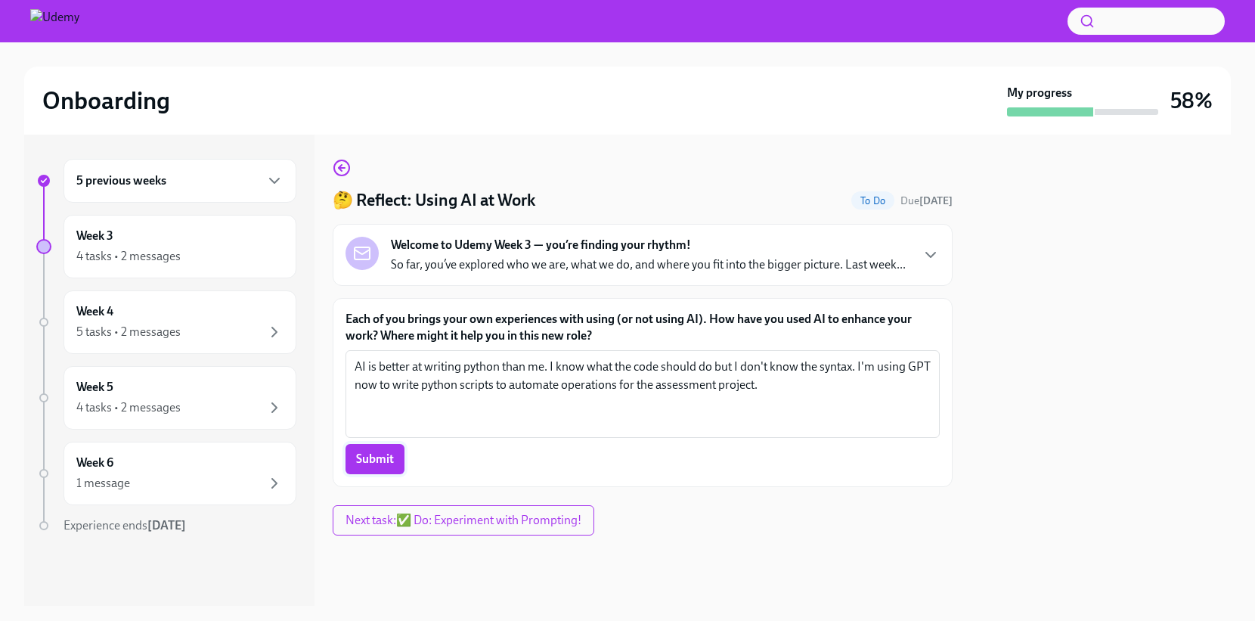
click at [381, 464] on span "Submit" at bounding box center [375, 458] width 38 height 15
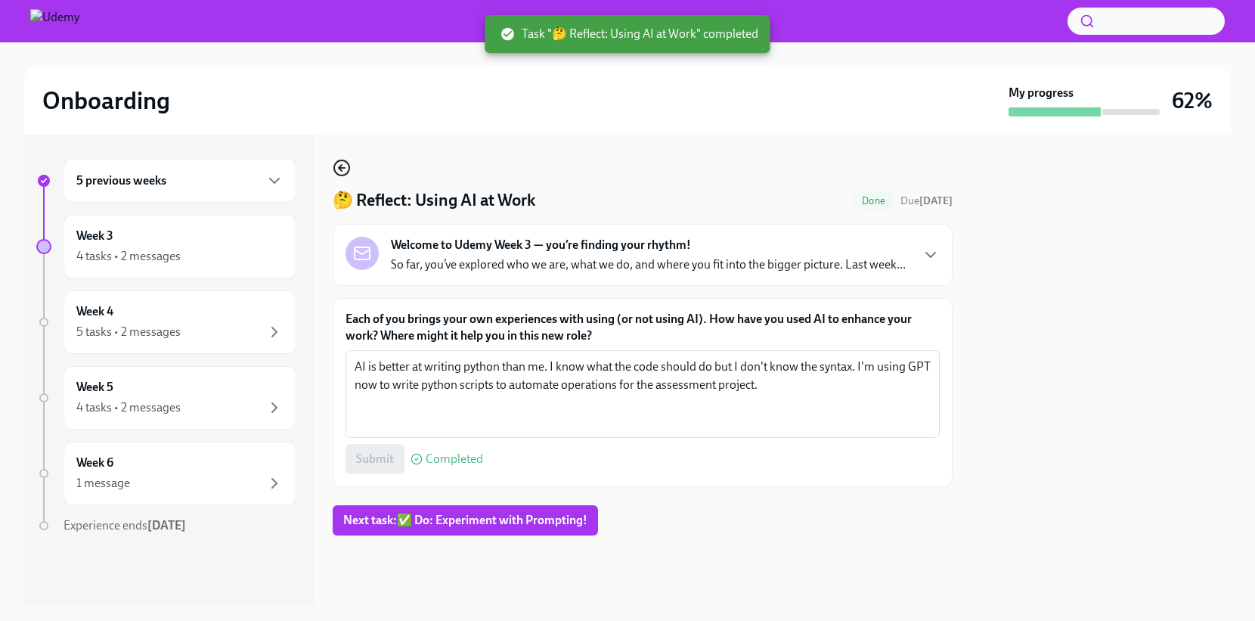
click at [340, 168] on icon "button" at bounding box center [342, 168] width 6 height 0
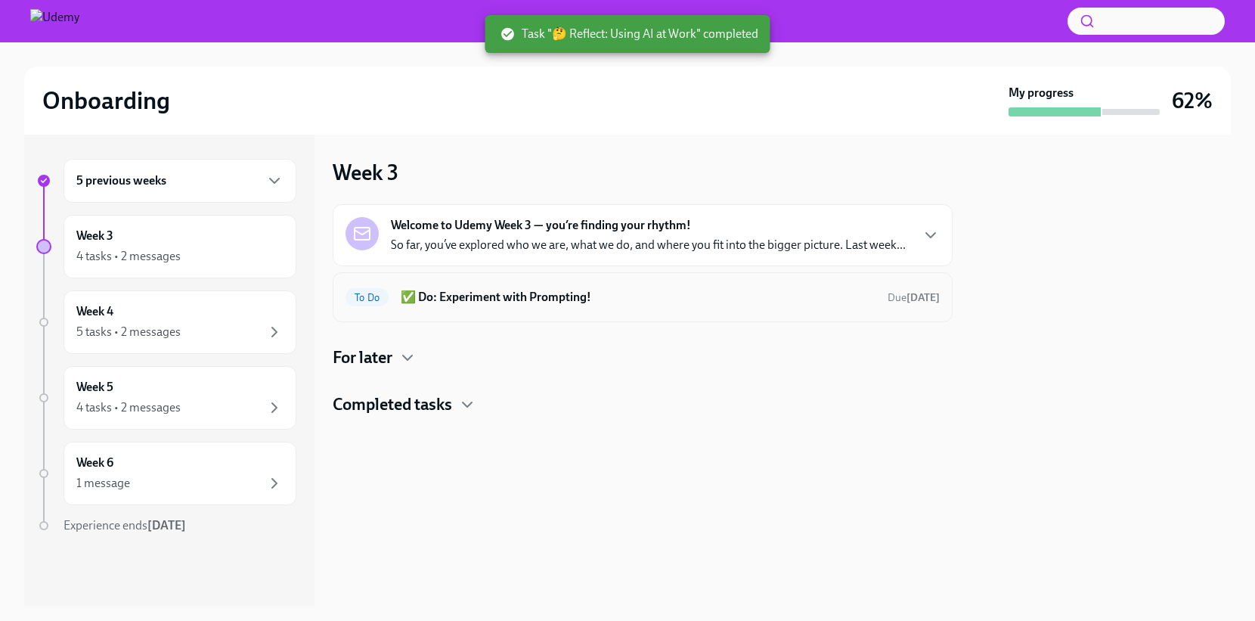
click at [661, 301] on h6 "✅ Do: Experiment with Prompting!" at bounding box center [638, 297] width 475 height 17
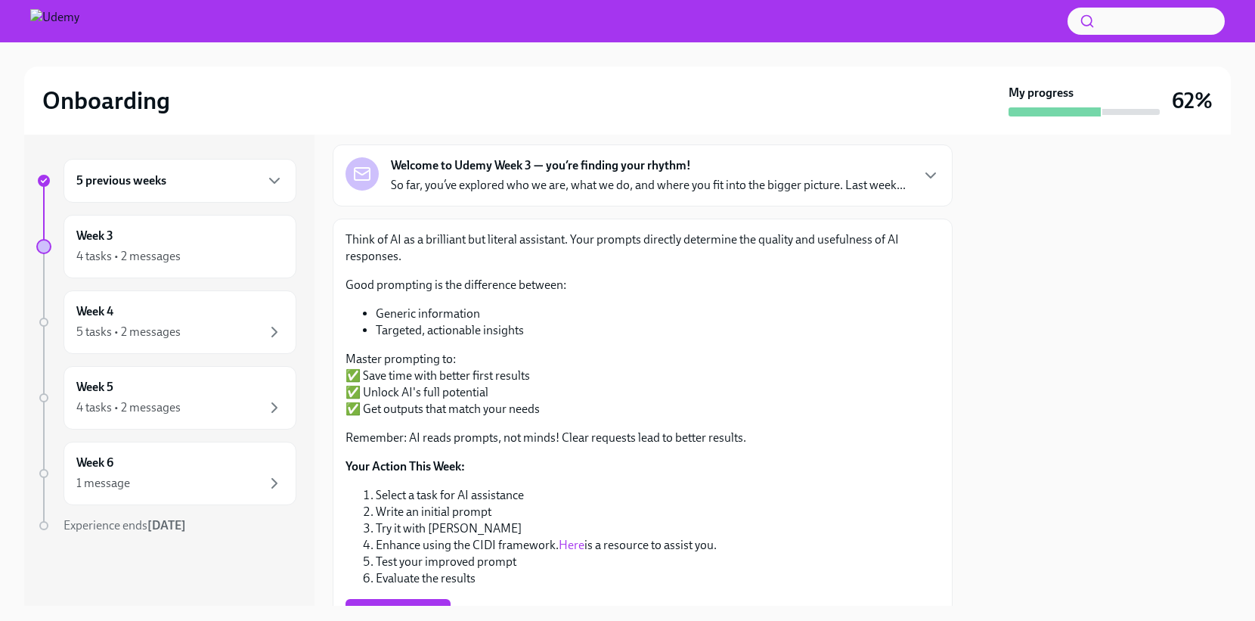
scroll to position [181, 0]
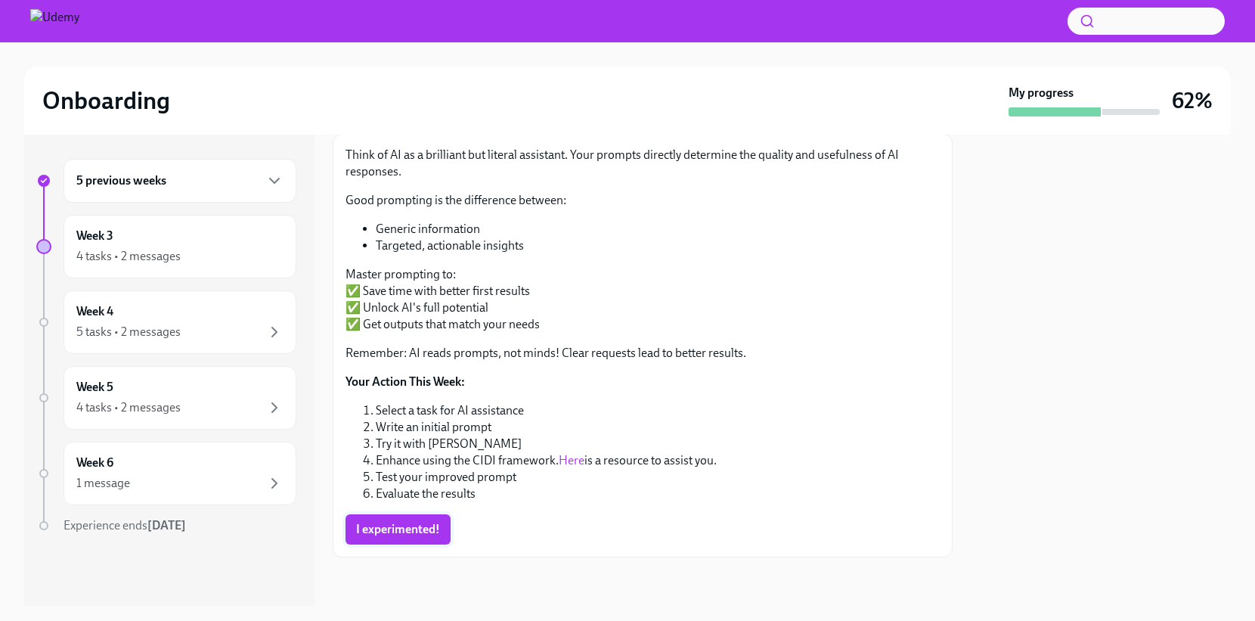
click at [407, 522] on span "I experimented!" at bounding box center [398, 529] width 84 height 15
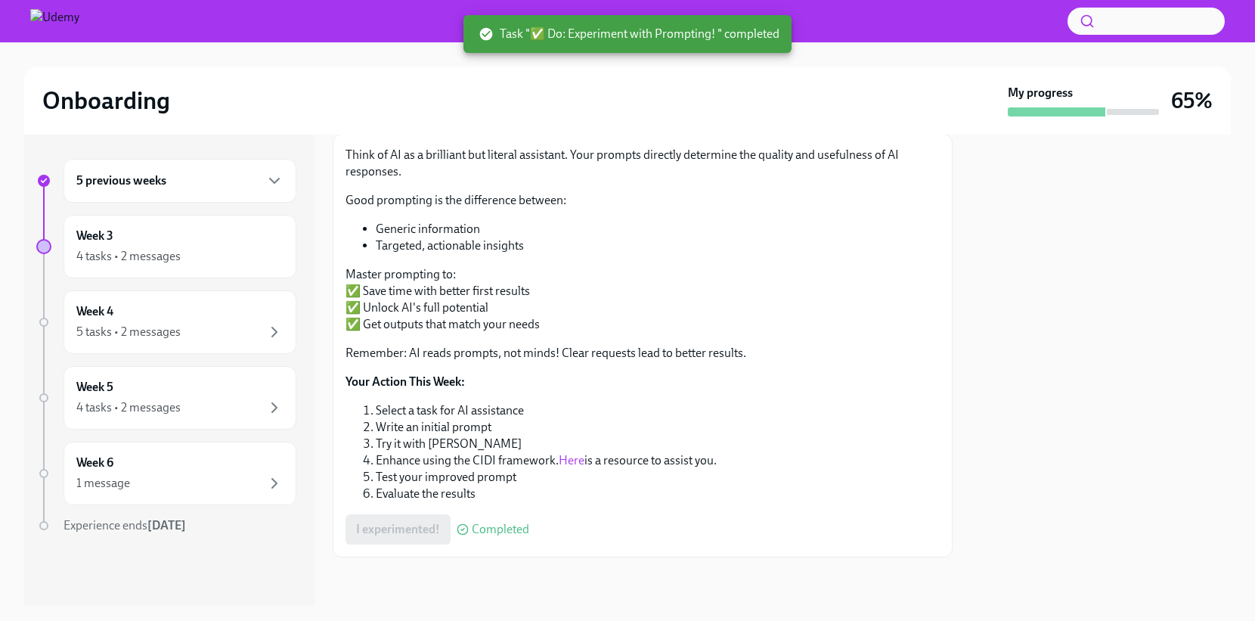
scroll to position [0, 0]
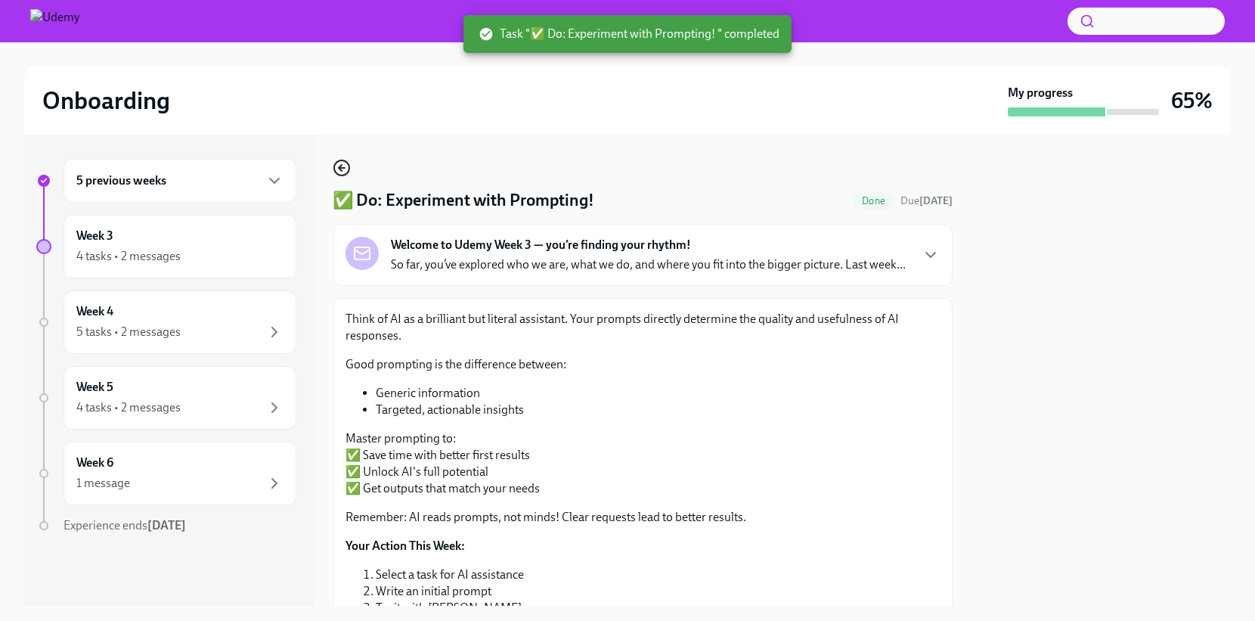
click at [344, 171] on icon "button" at bounding box center [342, 168] width 18 height 18
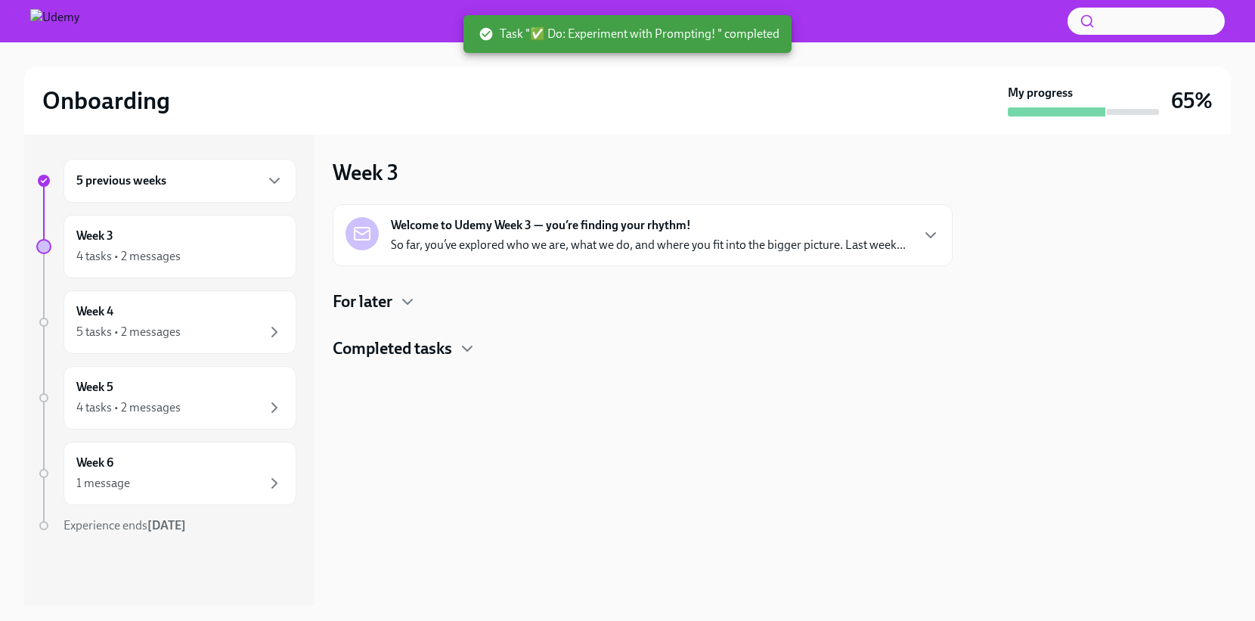
click at [748, 234] on div "Welcome to Udemy Week 3 — you’re finding your rhythm! So far, you’ve explored w…" at bounding box center [648, 235] width 515 height 36
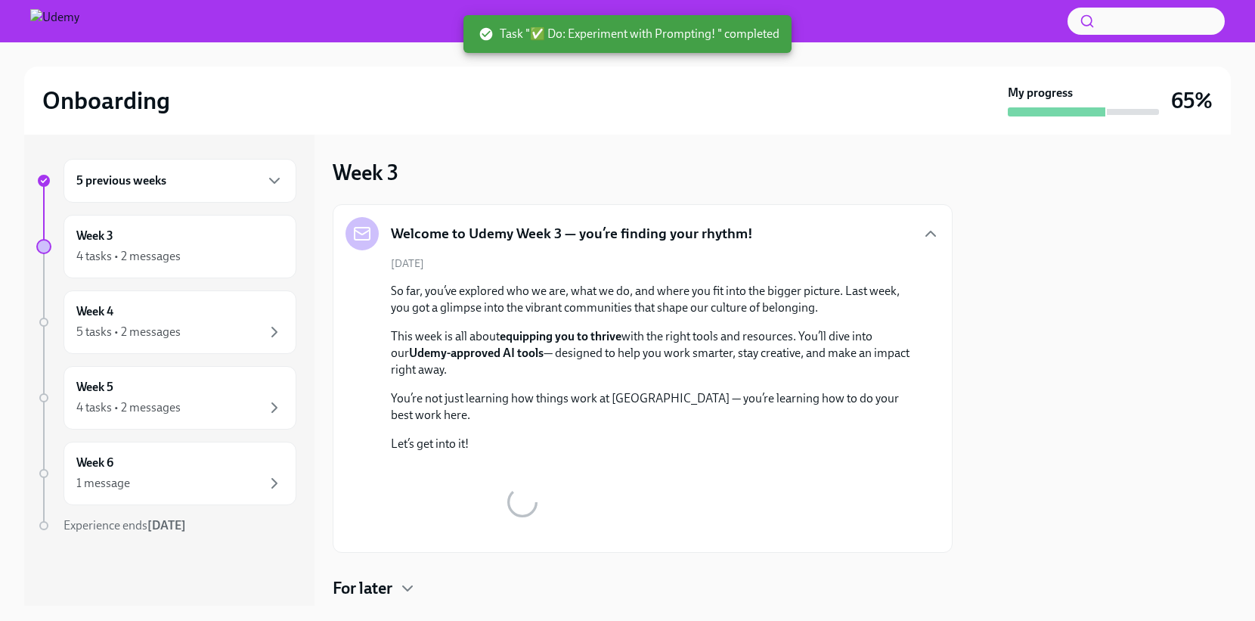
click at [748, 234] on div "Welcome to Udemy Week 3 — you’re finding your rhythm!" at bounding box center [642, 233] width 594 height 33
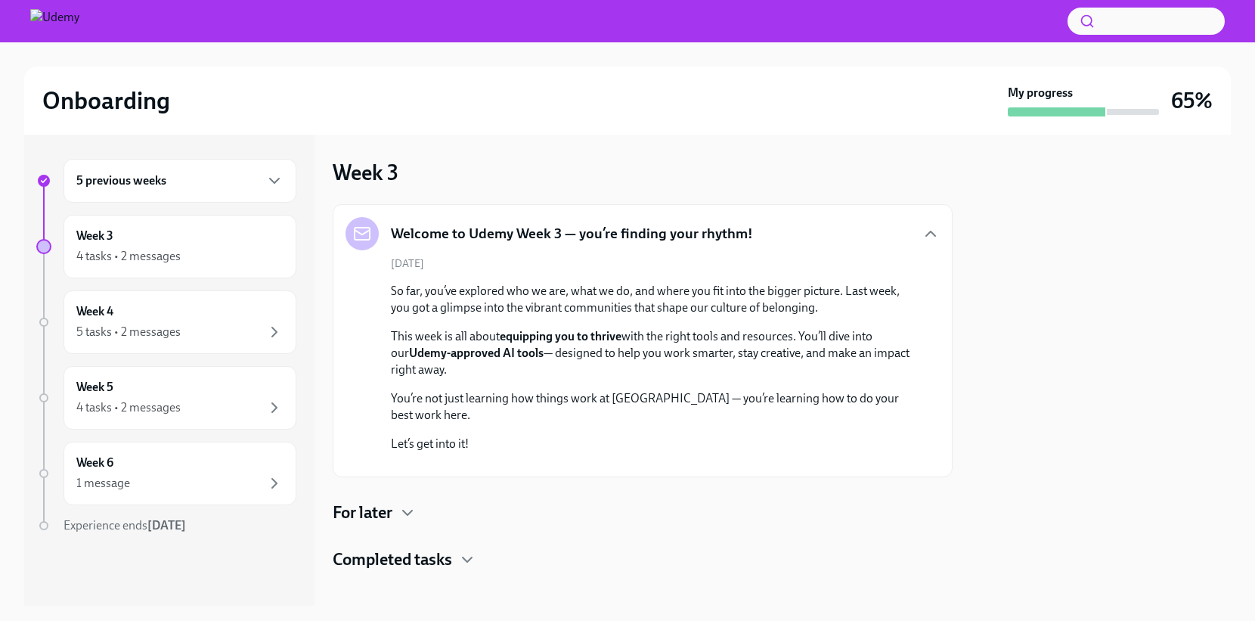
scroll to position [190, 0]
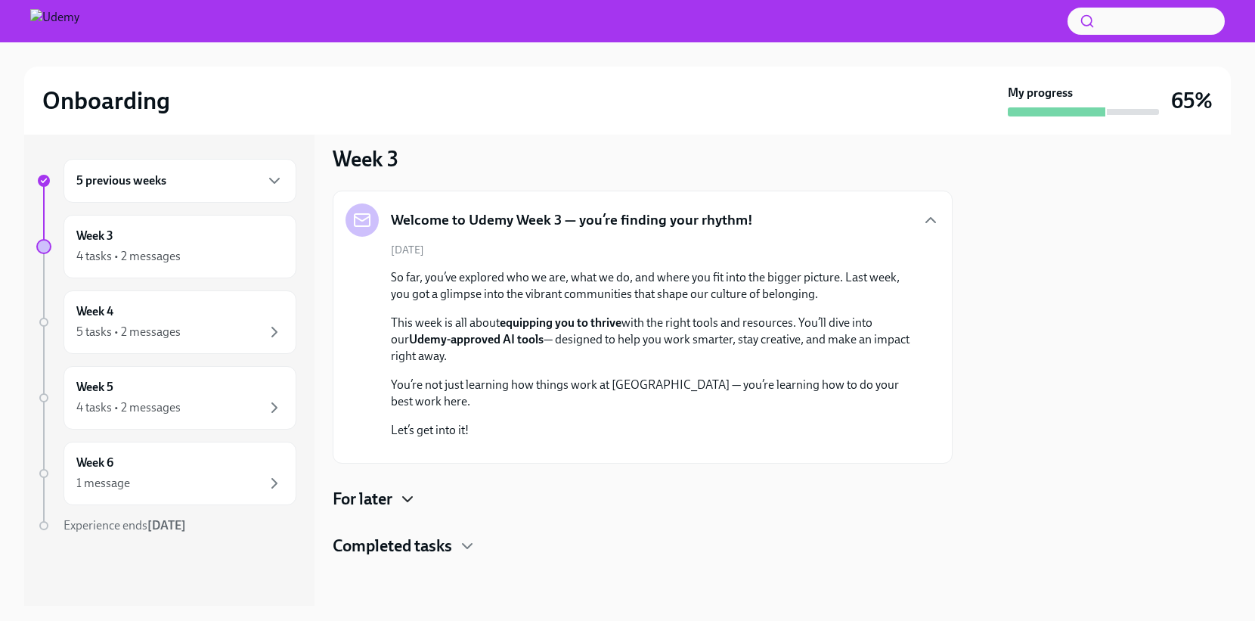
click at [406, 503] on icon "button" at bounding box center [407, 499] width 18 height 18
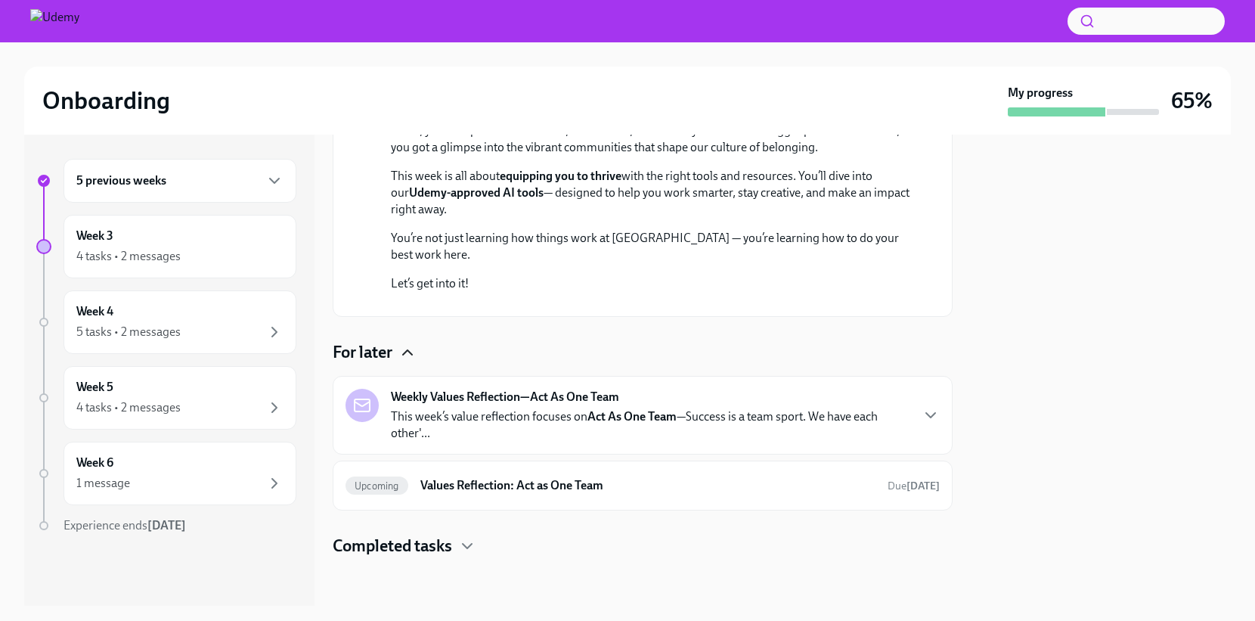
scroll to position [336, 0]
